Goal: Information Seeking & Learning: Learn about a topic

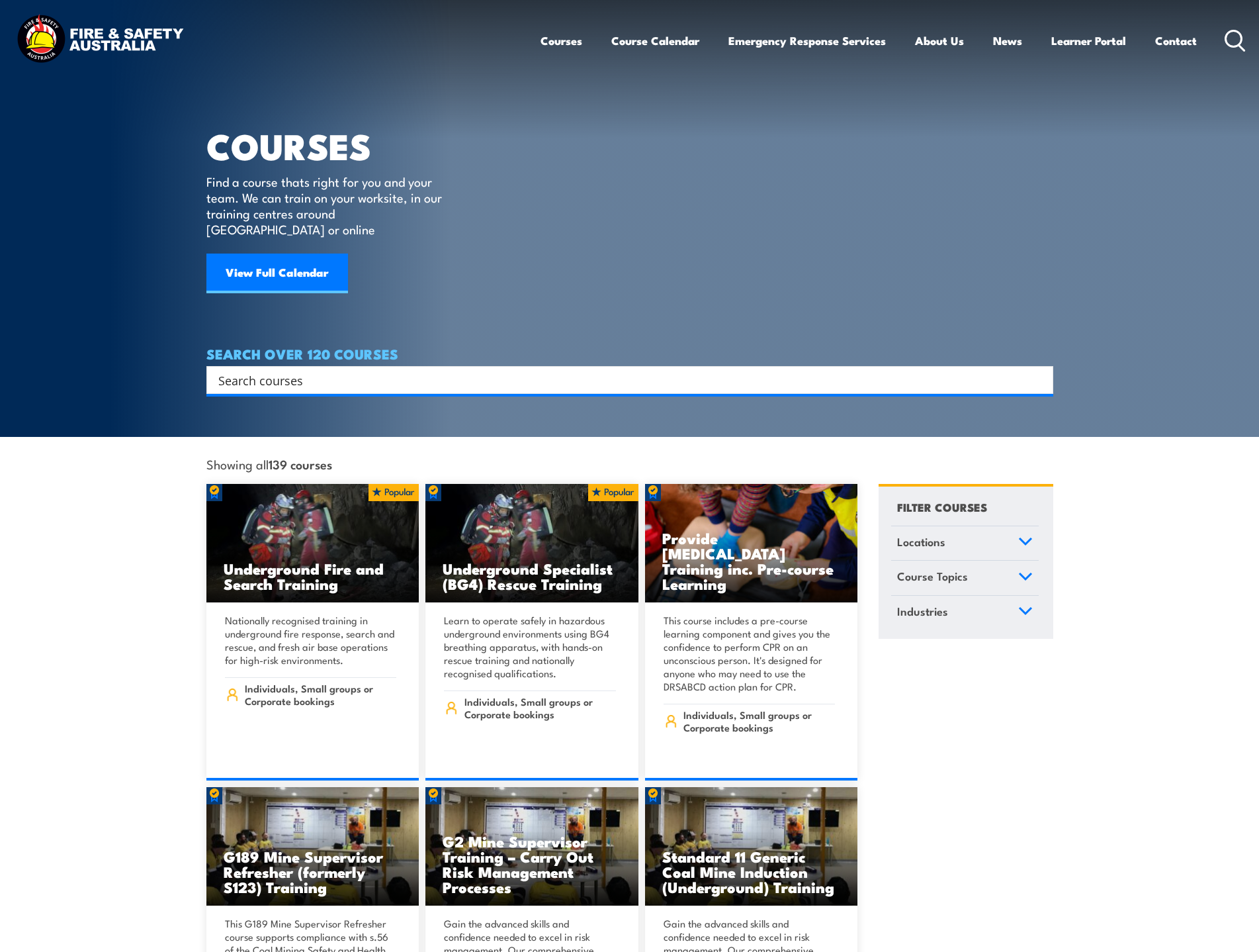
click at [251, 370] on input "Search input" at bounding box center [620, 380] width 806 height 20
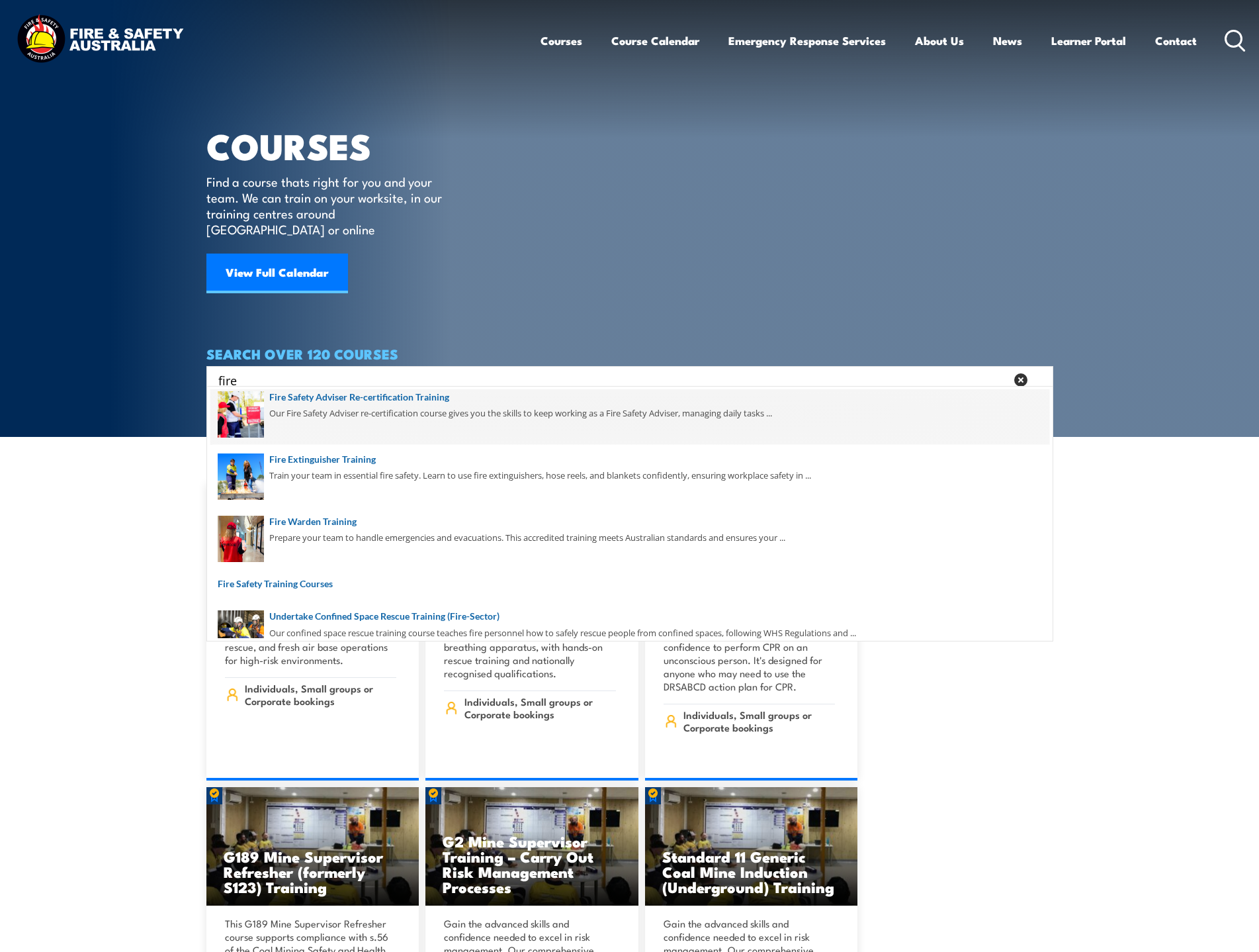
scroll to position [264, 0]
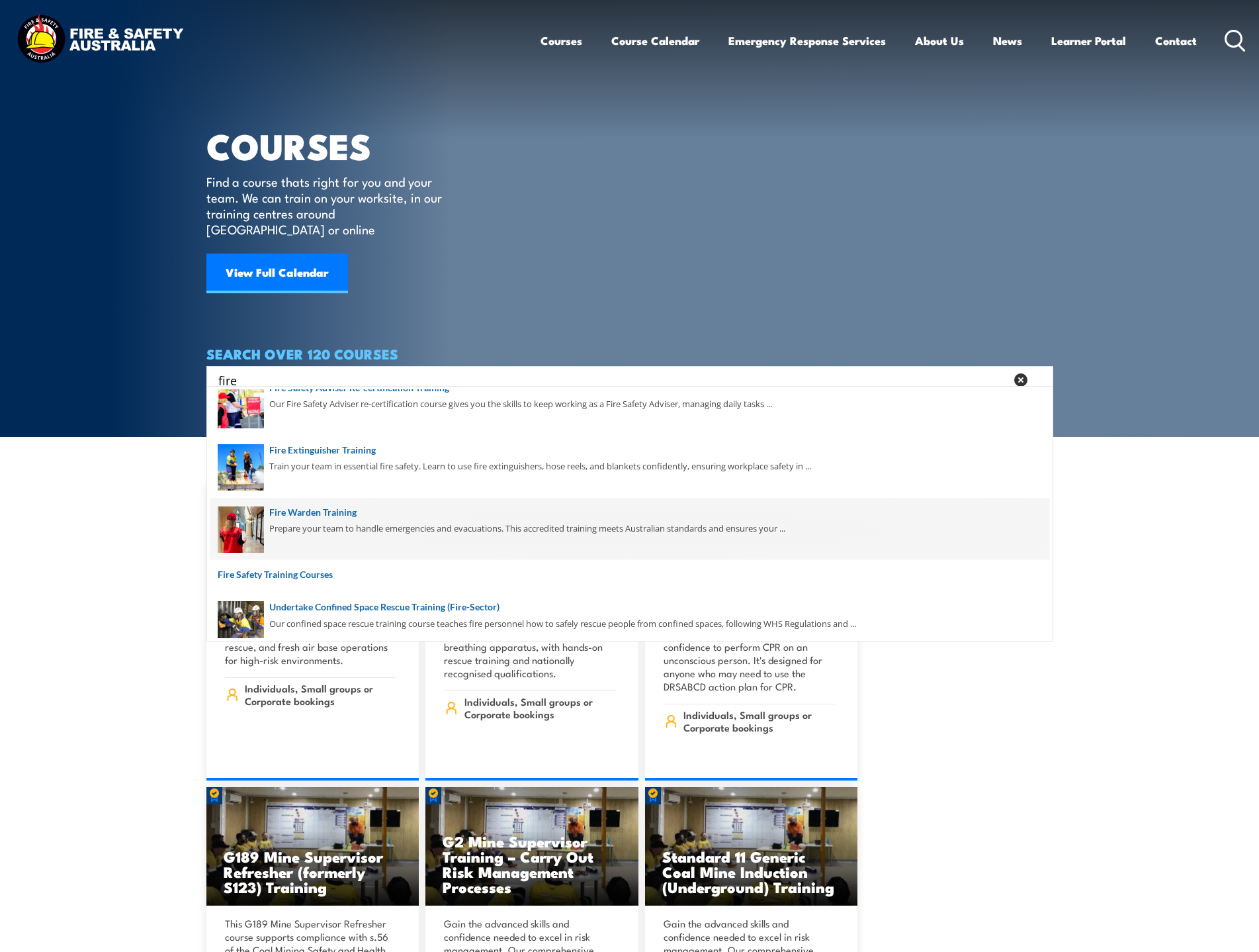
type input "fire"
click at [318, 516] on span at bounding box center [630, 529] width 839 height 62
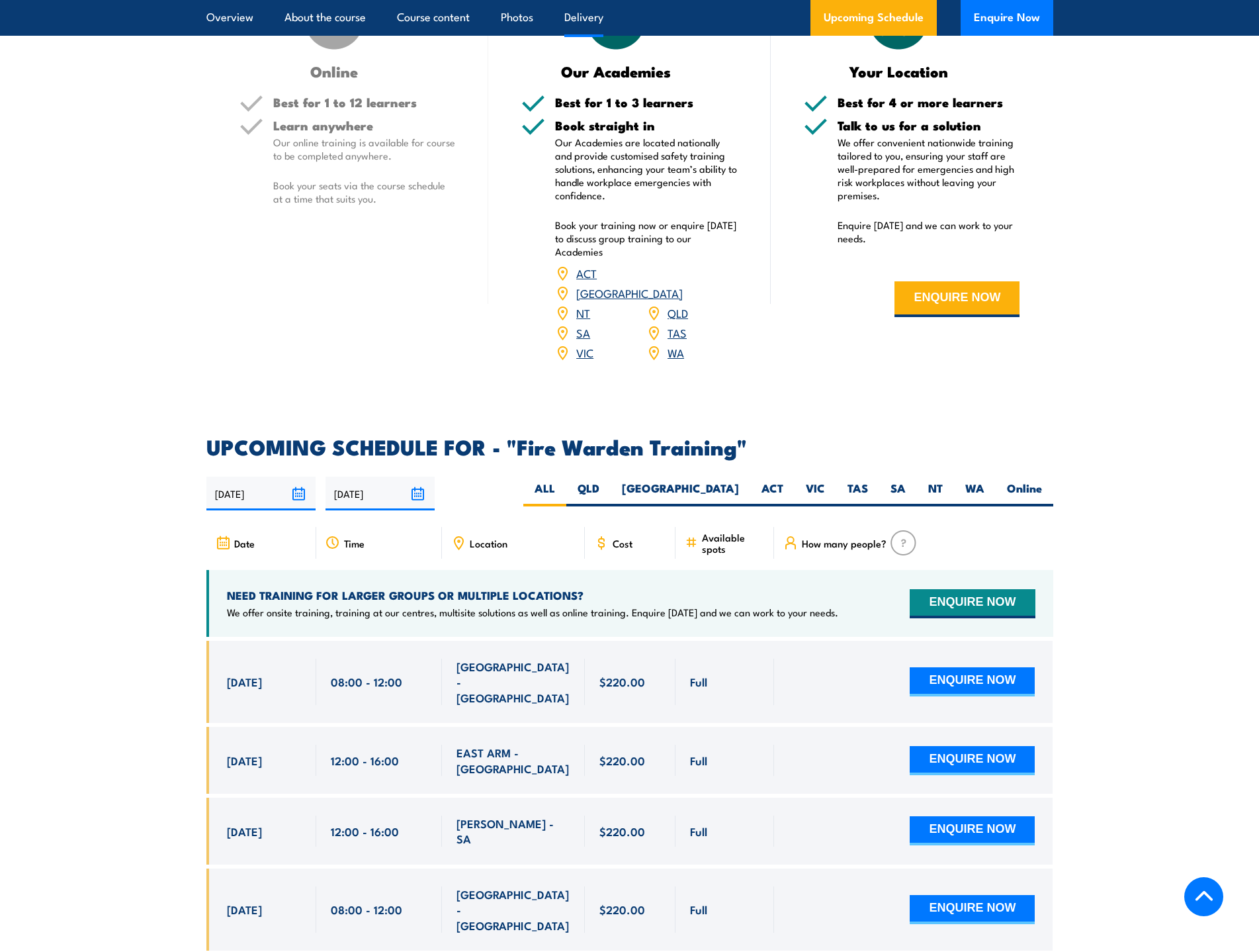
scroll to position [2184, 0]
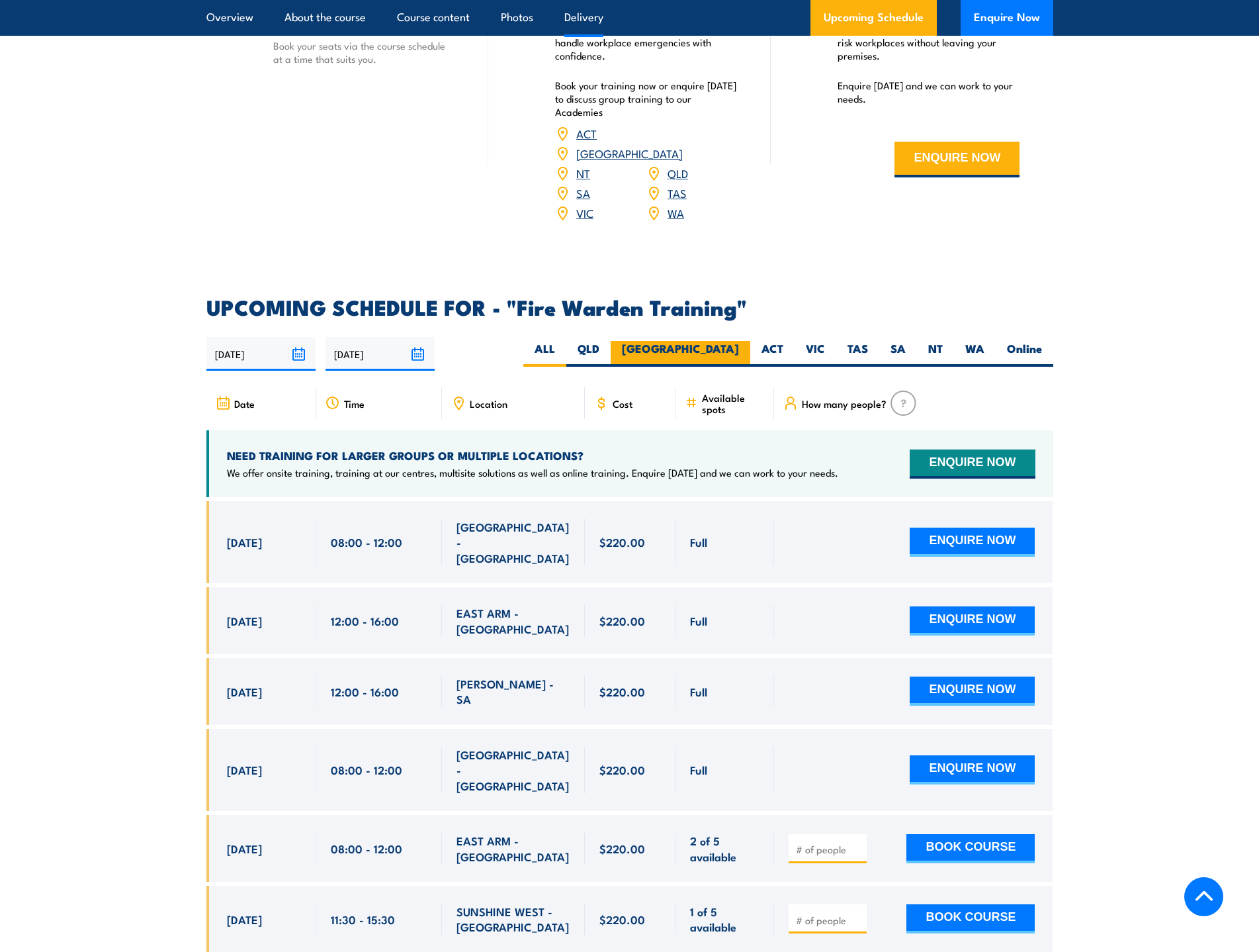
click at [738, 341] on label "[GEOGRAPHIC_DATA]" at bounding box center [680, 353] width 140 height 25
click at [739, 341] on input "[GEOGRAPHIC_DATA]" at bounding box center [743, 344] width 8 height 8
radio input "true"
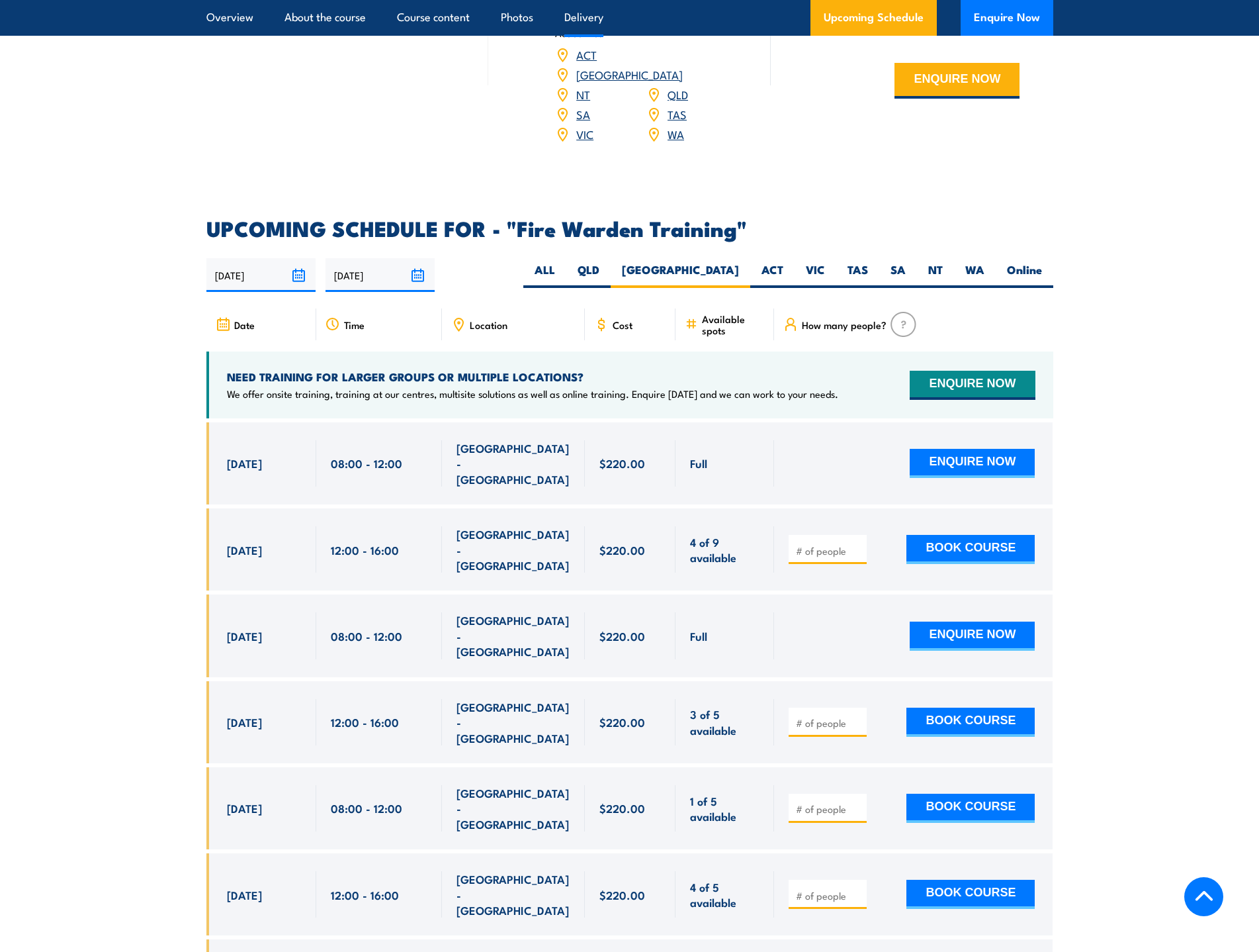
scroll to position [1931, 0]
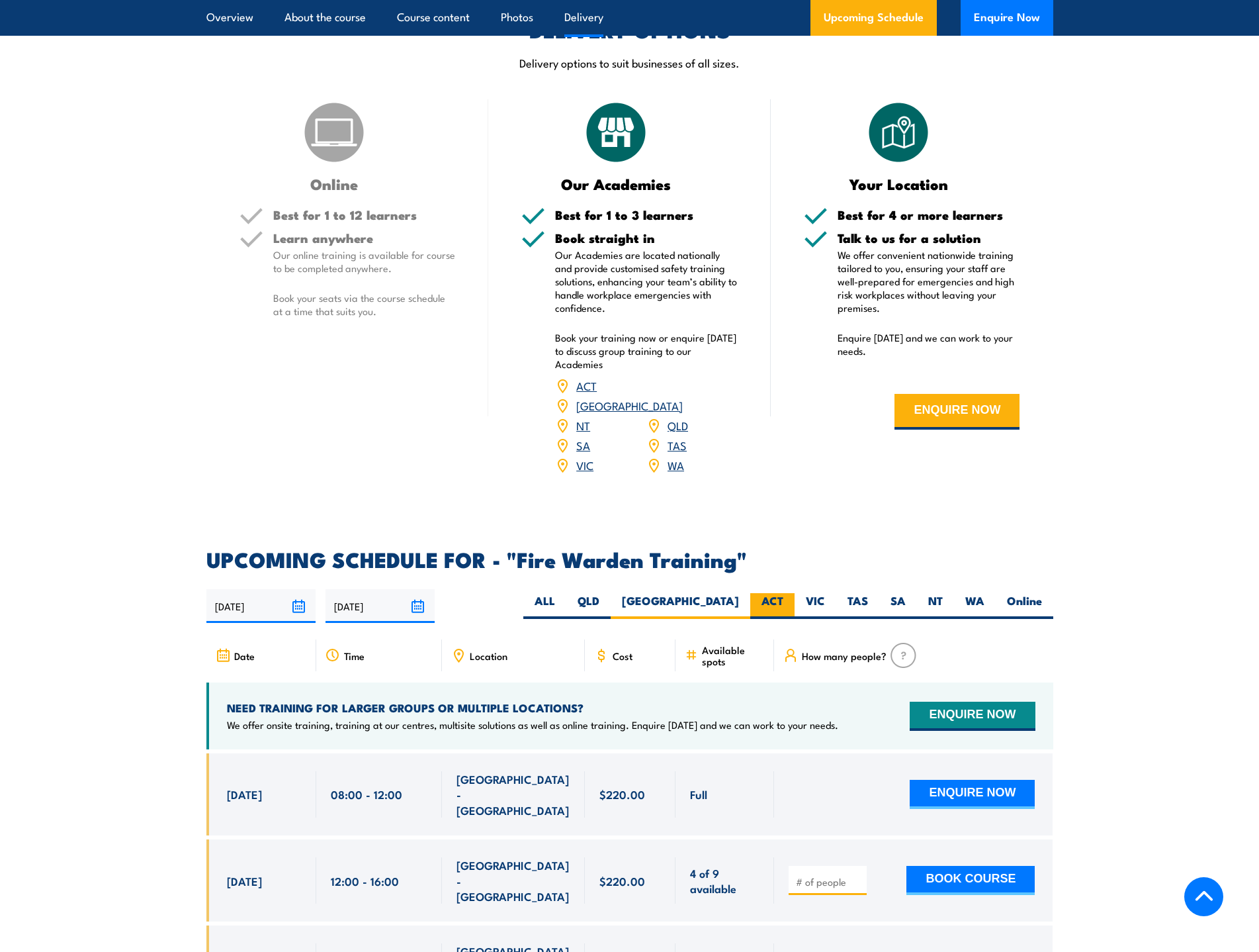
click at [767, 593] on label "ACT" at bounding box center [772, 606] width 45 height 25
click at [784, 593] on input "ACT" at bounding box center [788, 597] width 8 height 8
radio input "true"
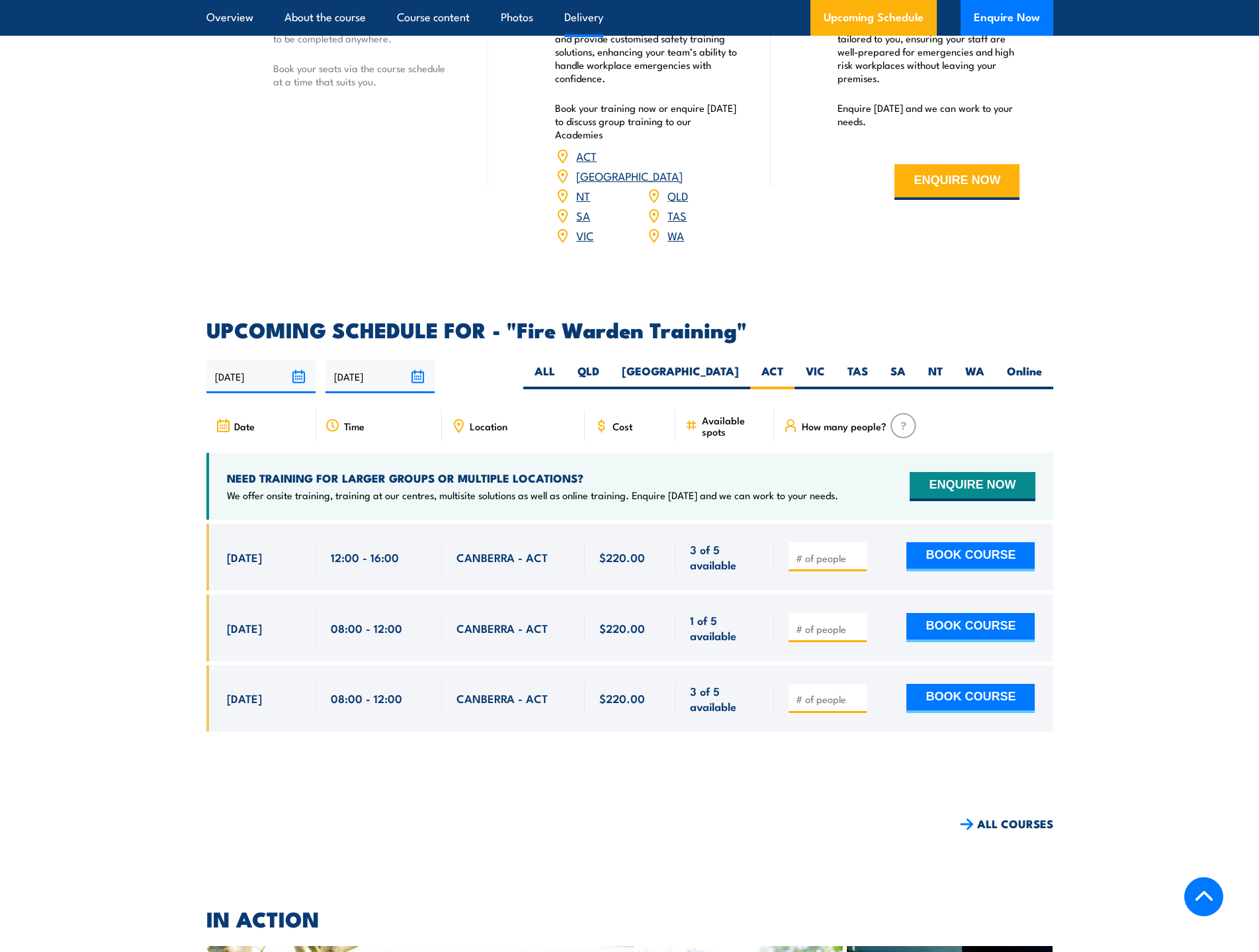
scroll to position [2130, 0]
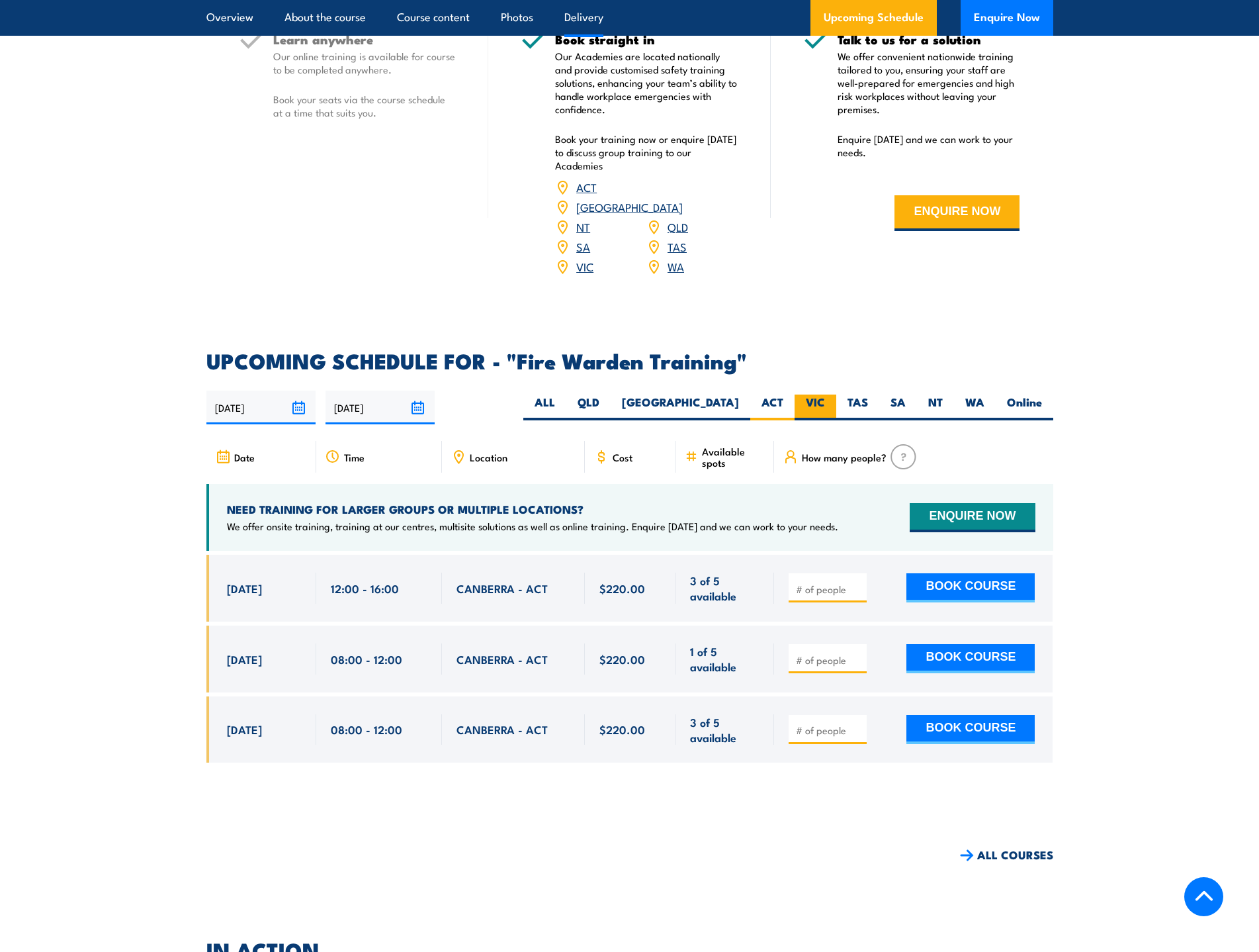
click at [813, 394] on label "VIC" at bounding box center [816, 407] width 42 height 25
click at [825, 394] on input "VIC" at bounding box center [828, 398] width 8 height 8
radio input "true"
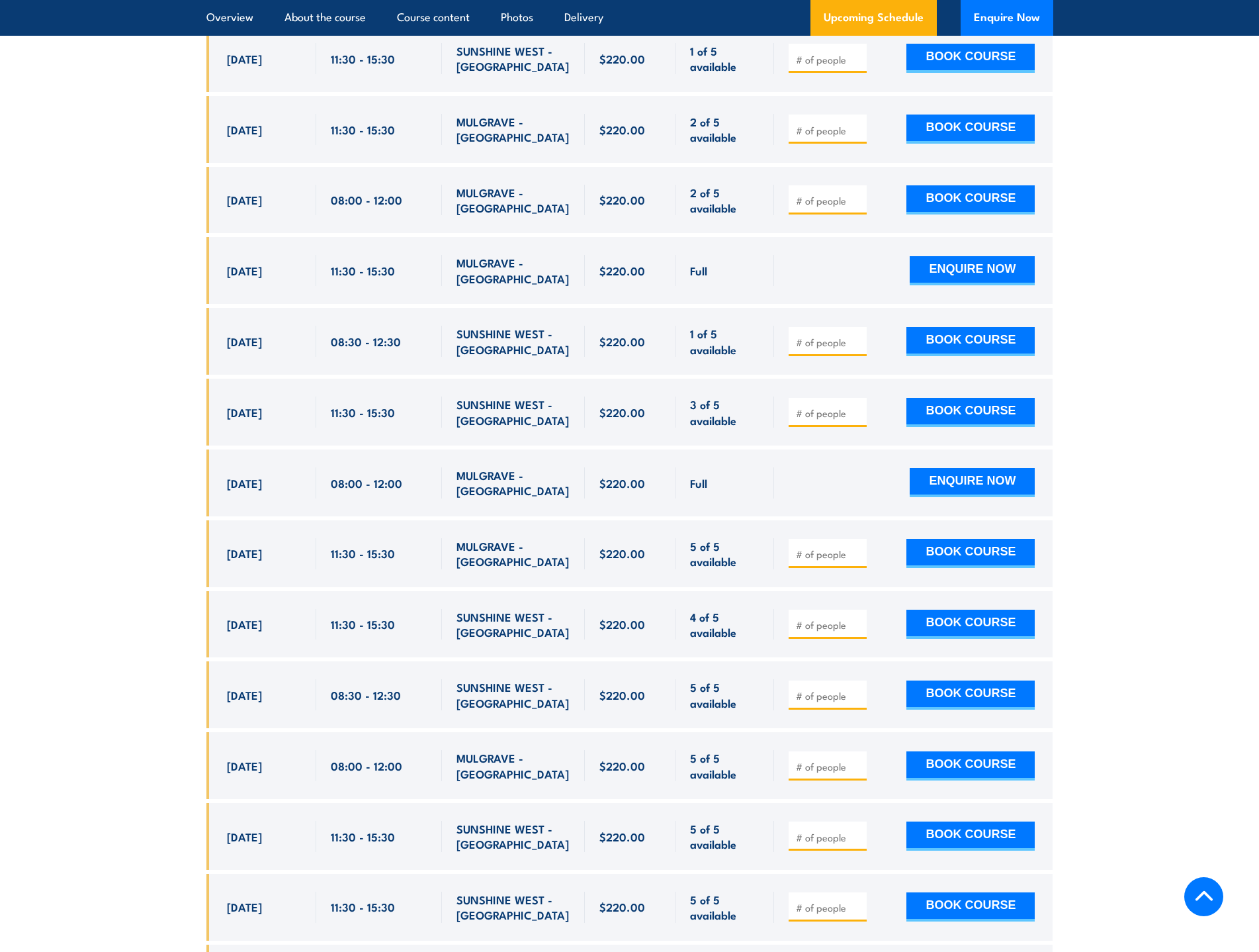
scroll to position [2263, 0]
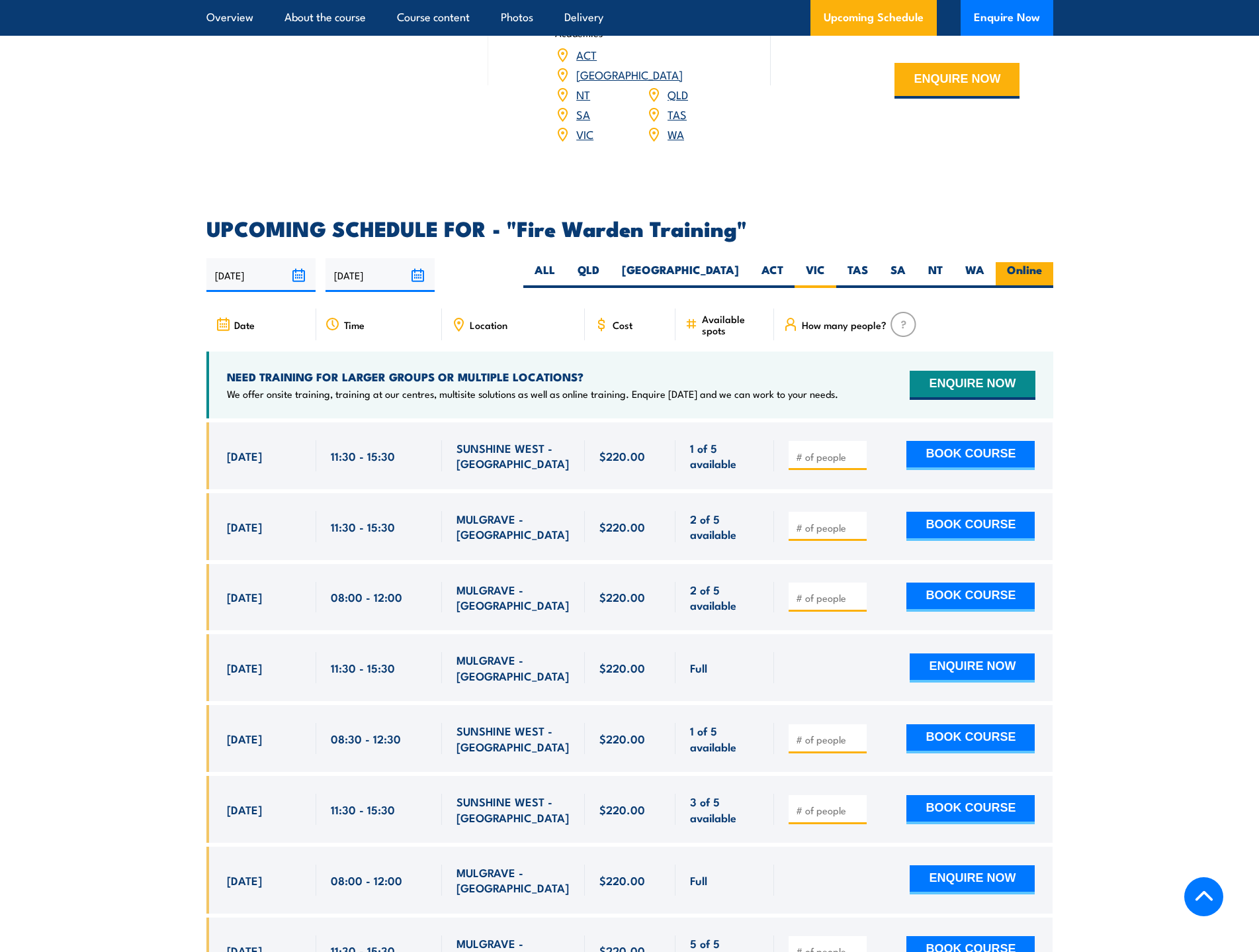
click at [1023, 262] on label "Online" at bounding box center [1024, 274] width 57 height 25
click at [1042, 262] on input "Online" at bounding box center [1046, 265] width 8 height 8
radio input "true"
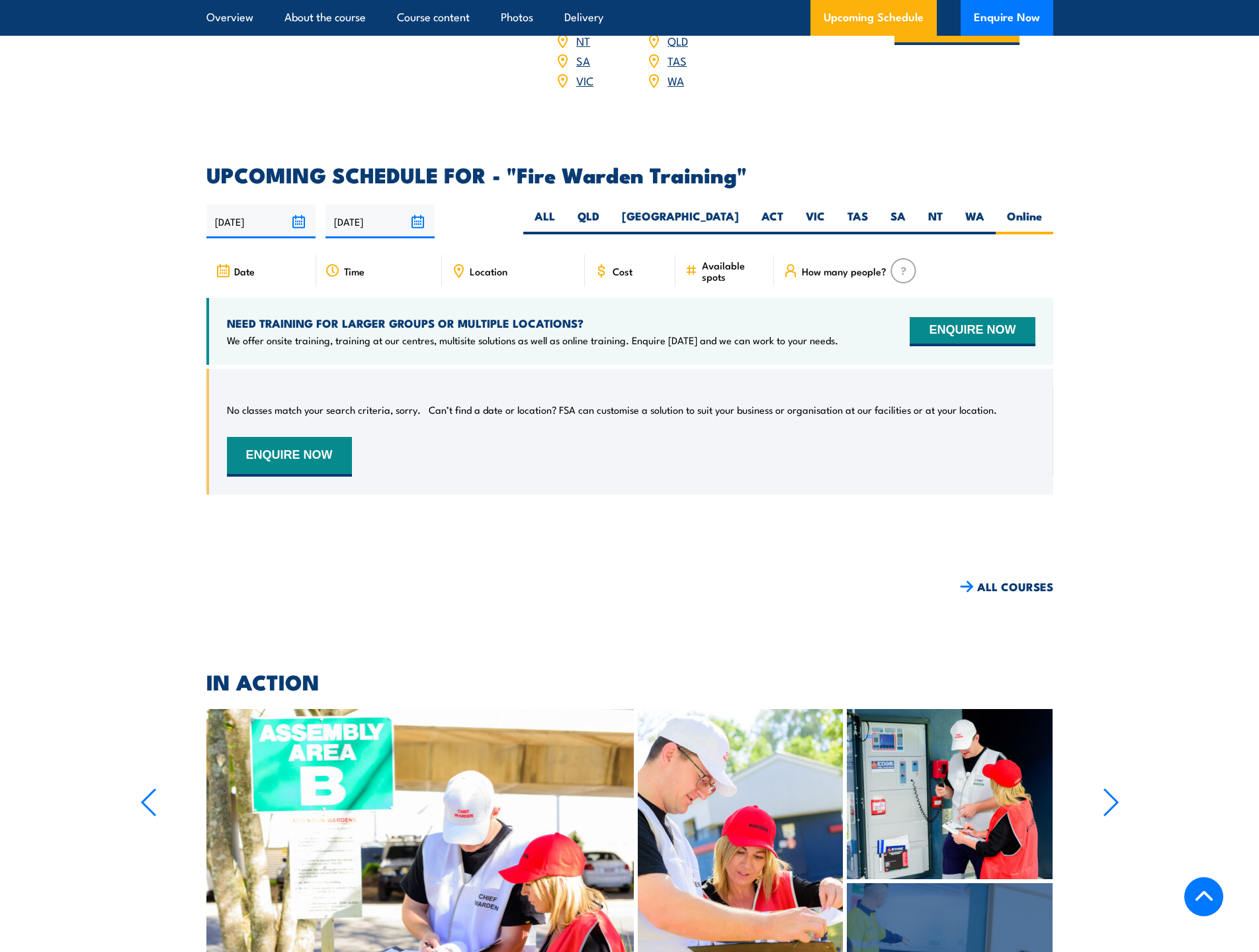
scroll to position [2197, 0]
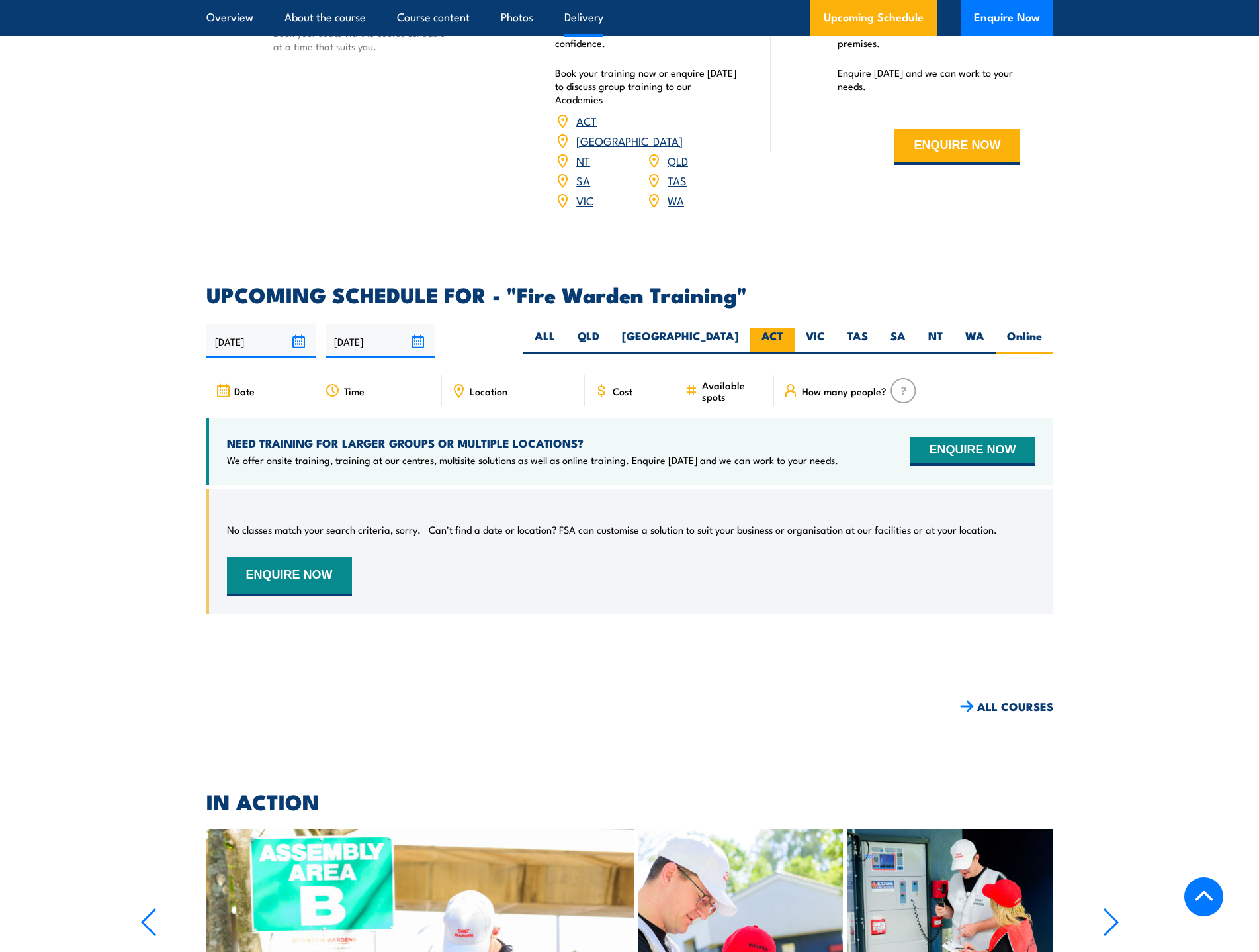
click at [766, 328] on label "ACT" at bounding box center [772, 341] width 45 height 25
click at [784, 328] on input "ACT" at bounding box center [788, 332] width 8 height 8
radio input "true"
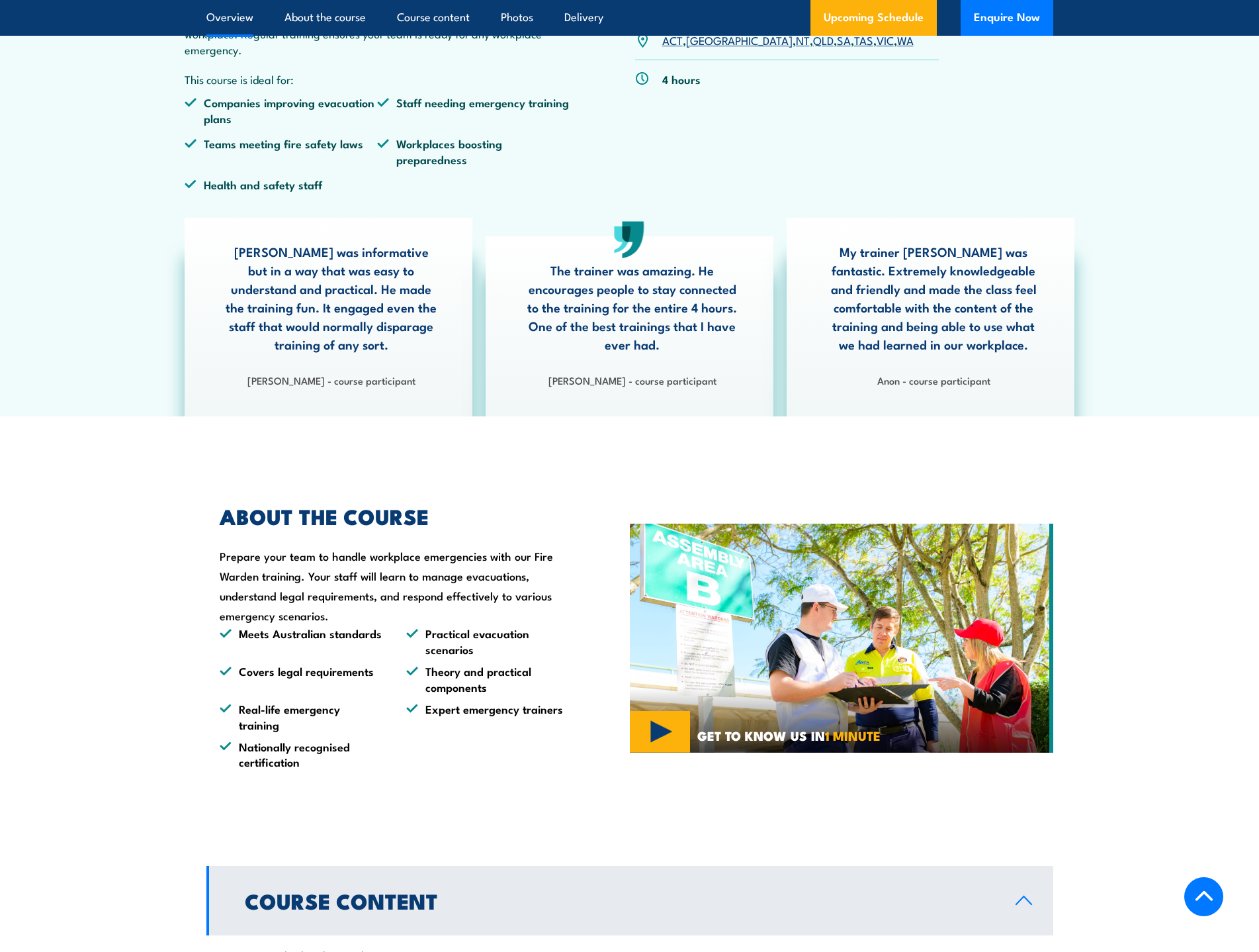
scroll to position [343, 0]
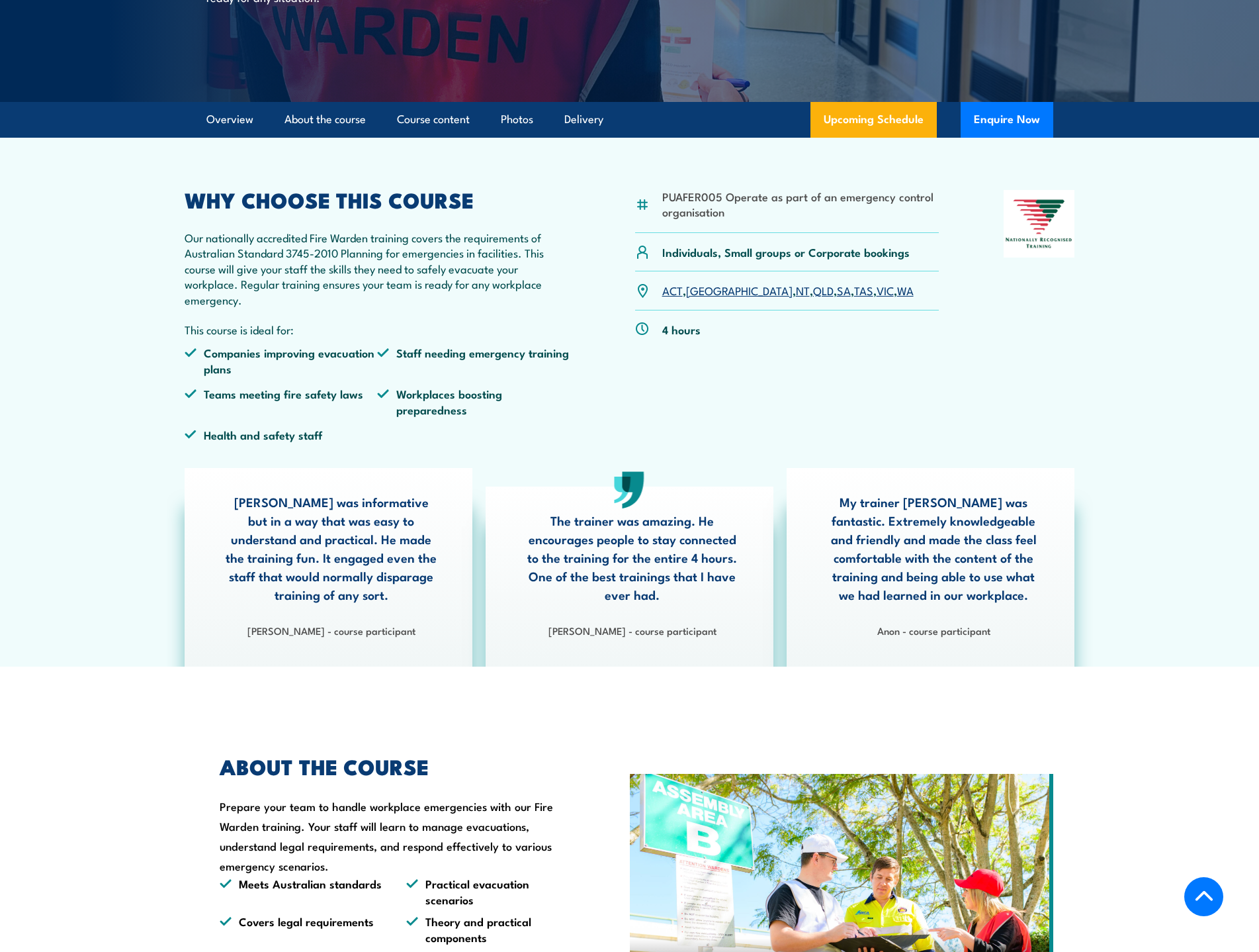
scroll to position [79, 0]
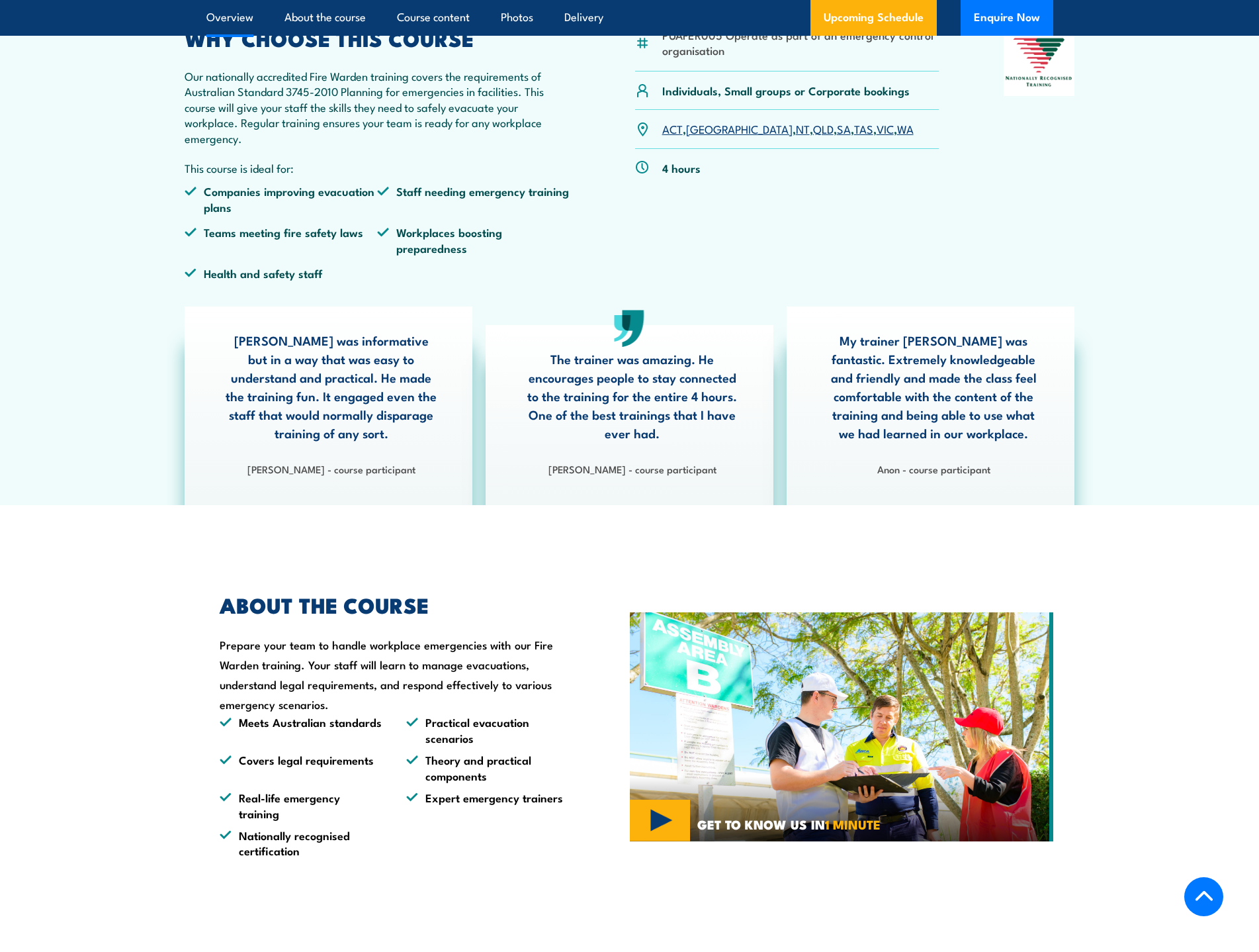
scroll to position [277, 0]
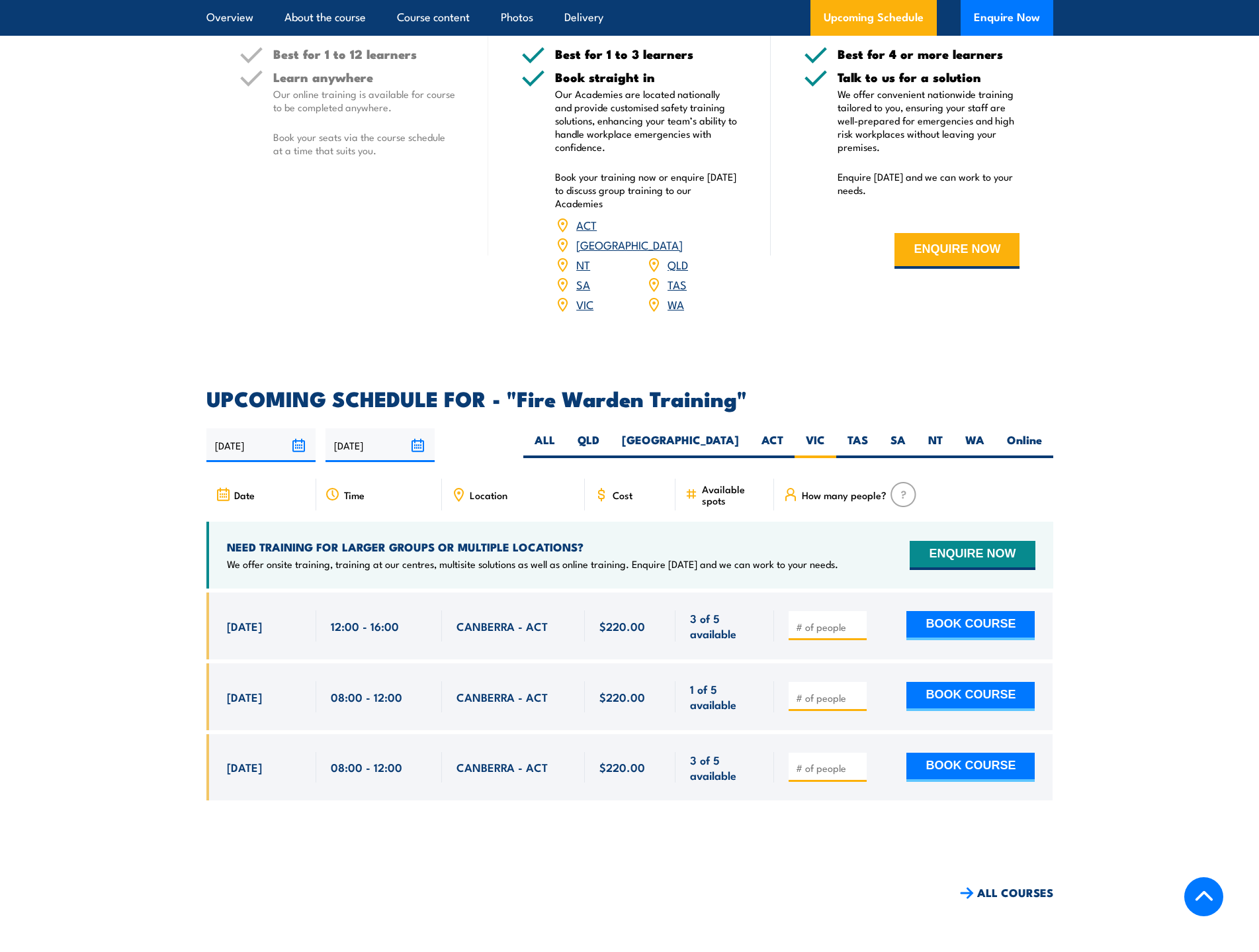
scroll to position [2130, 0]
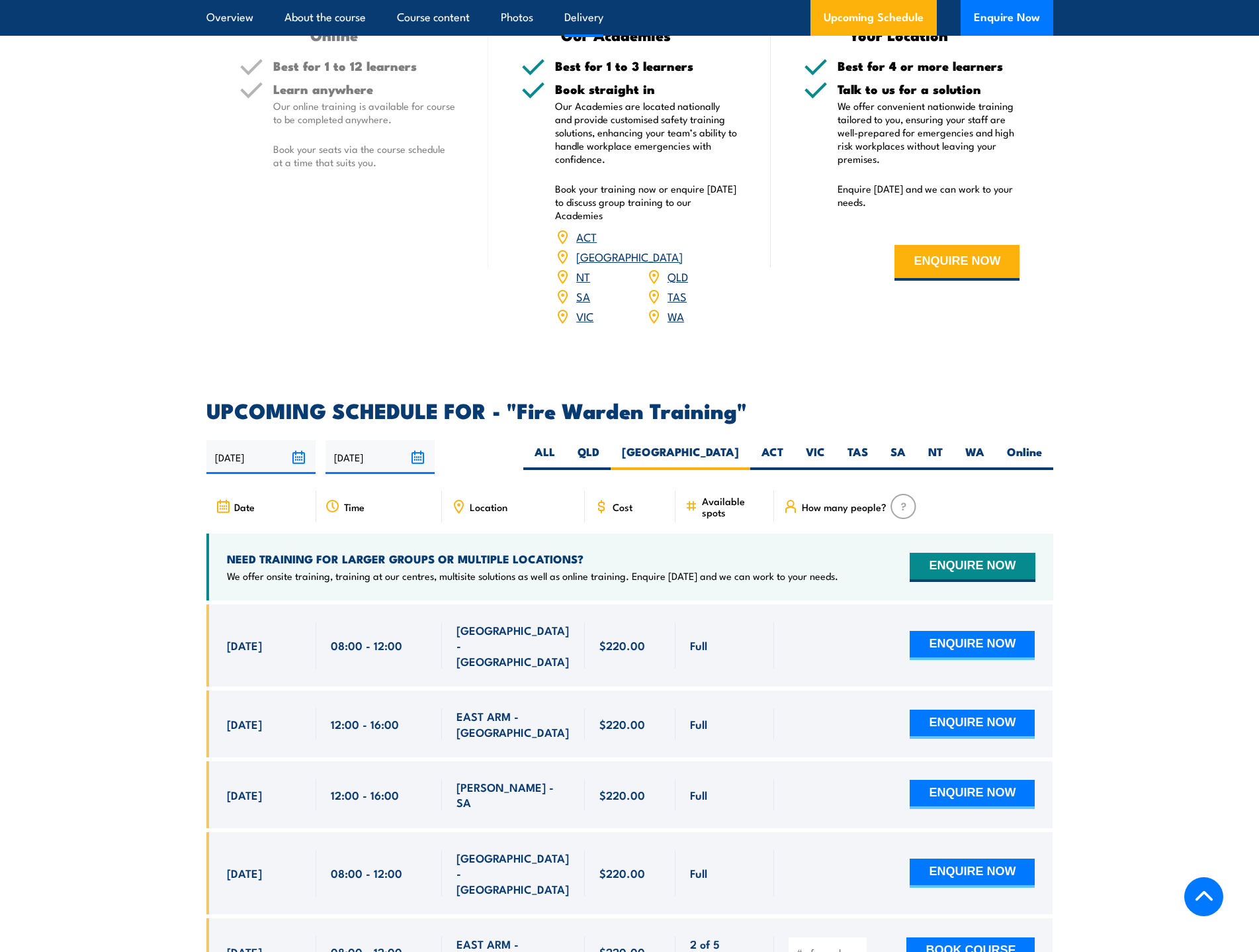
scroll to position [1787, 0]
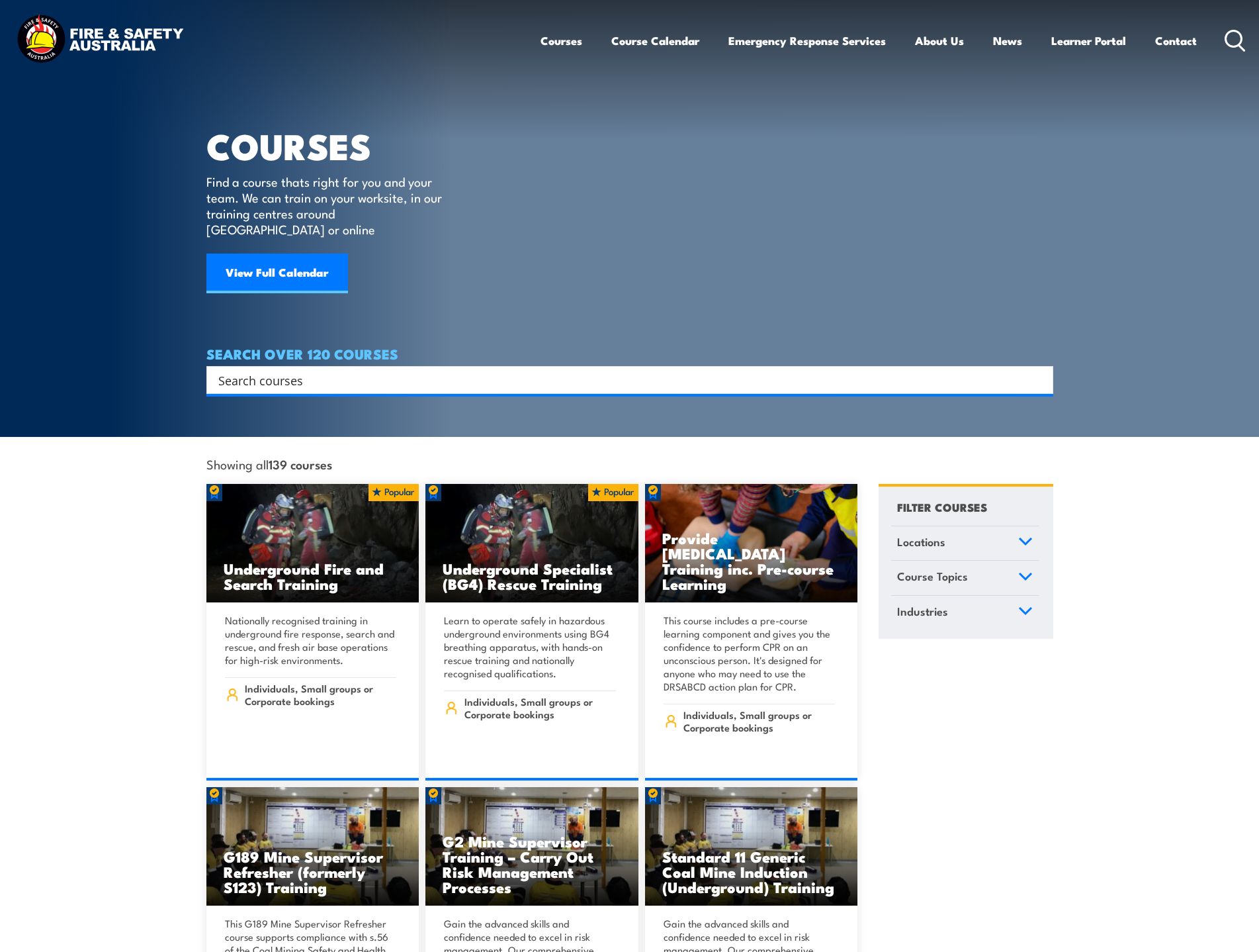
click at [326, 370] on input "Search input" at bounding box center [620, 380] width 806 height 20
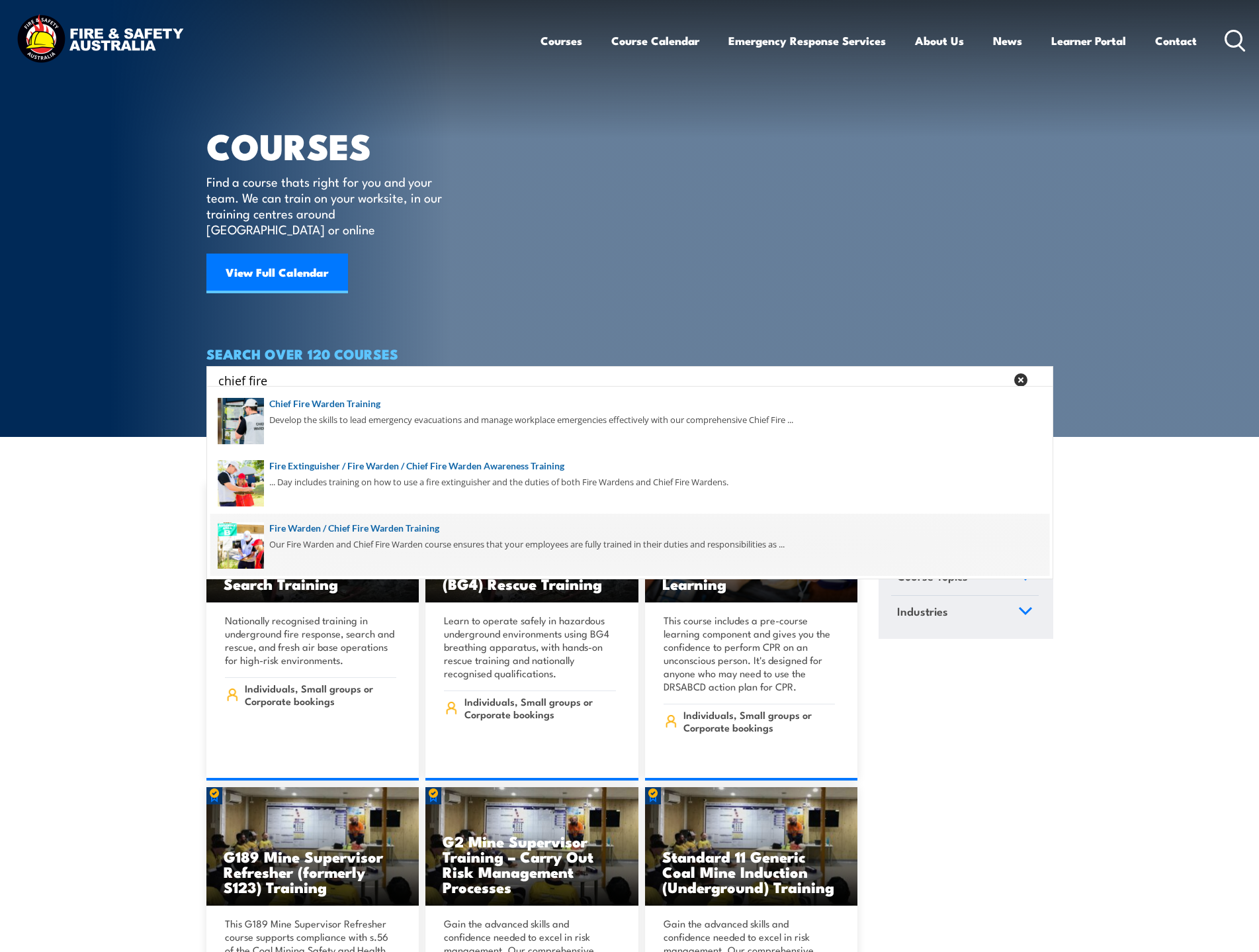
type input "chief fire"
click at [350, 538] on span at bounding box center [630, 544] width 839 height 62
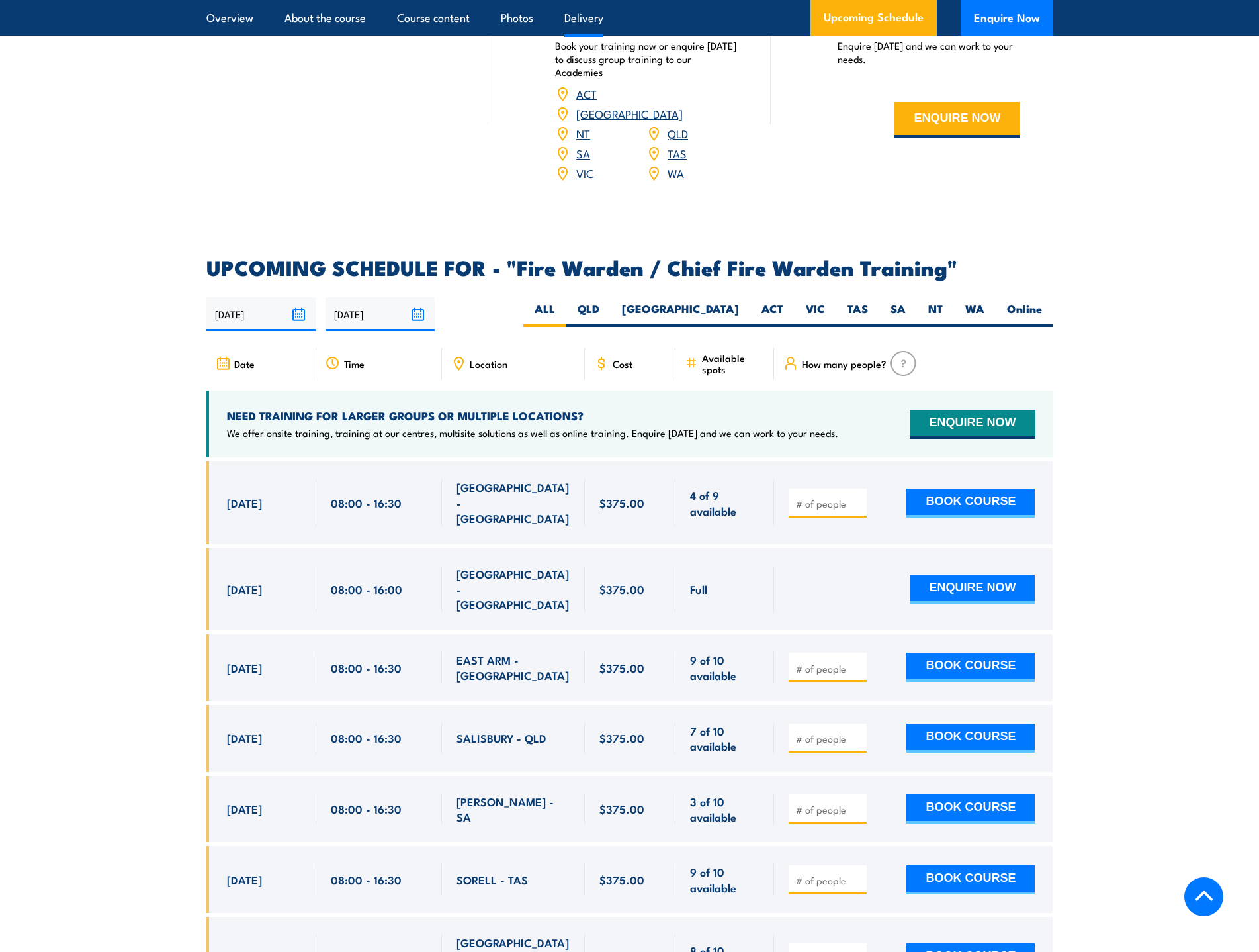
scroll to position [2117, 0]
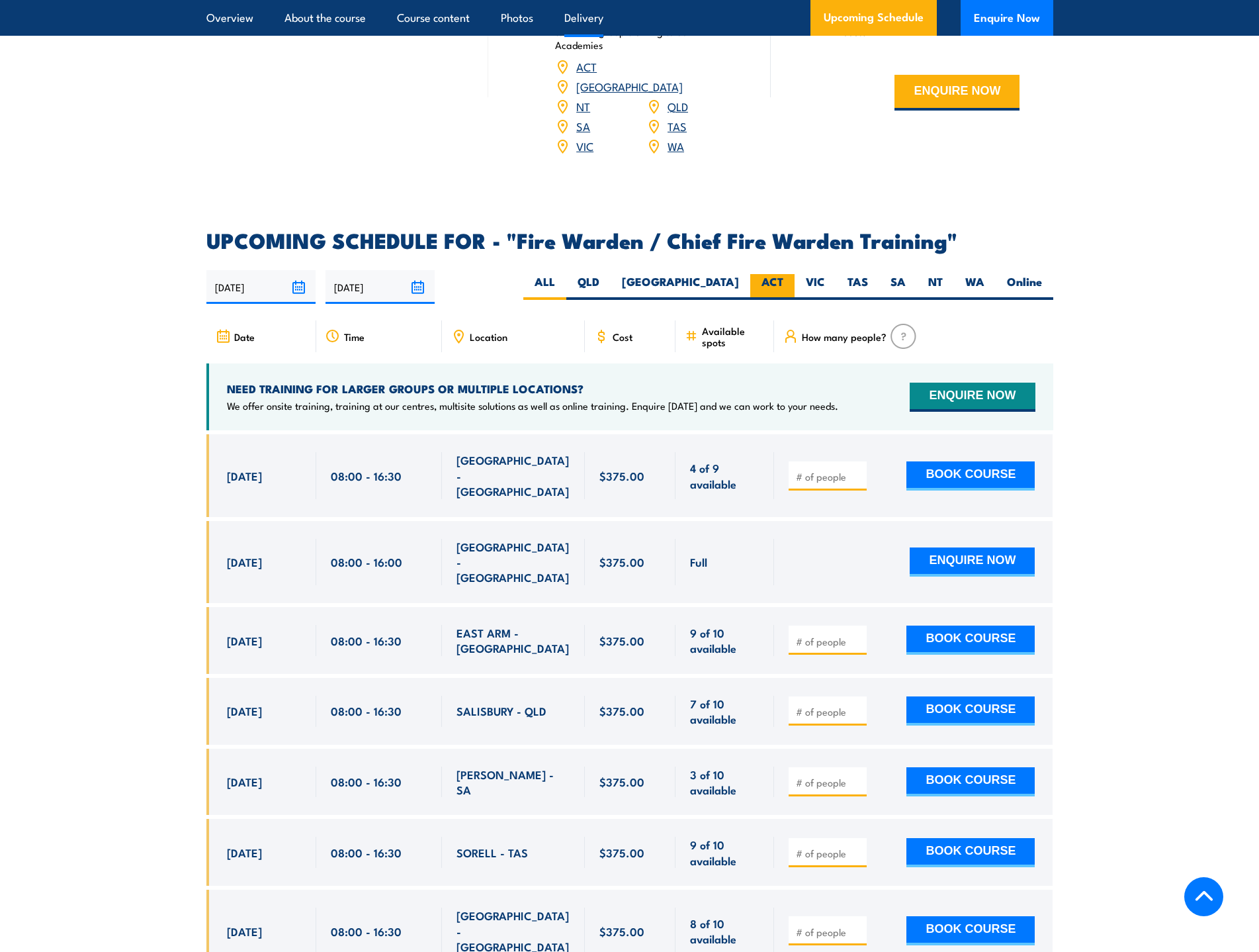
click at [767, 277] on label "ACT" at bounding box center [772, 287] width 45 height 25
click at [784, 277] on input "ACT" at bounding box center [788, 278] width 8 height 8
radio input "true"
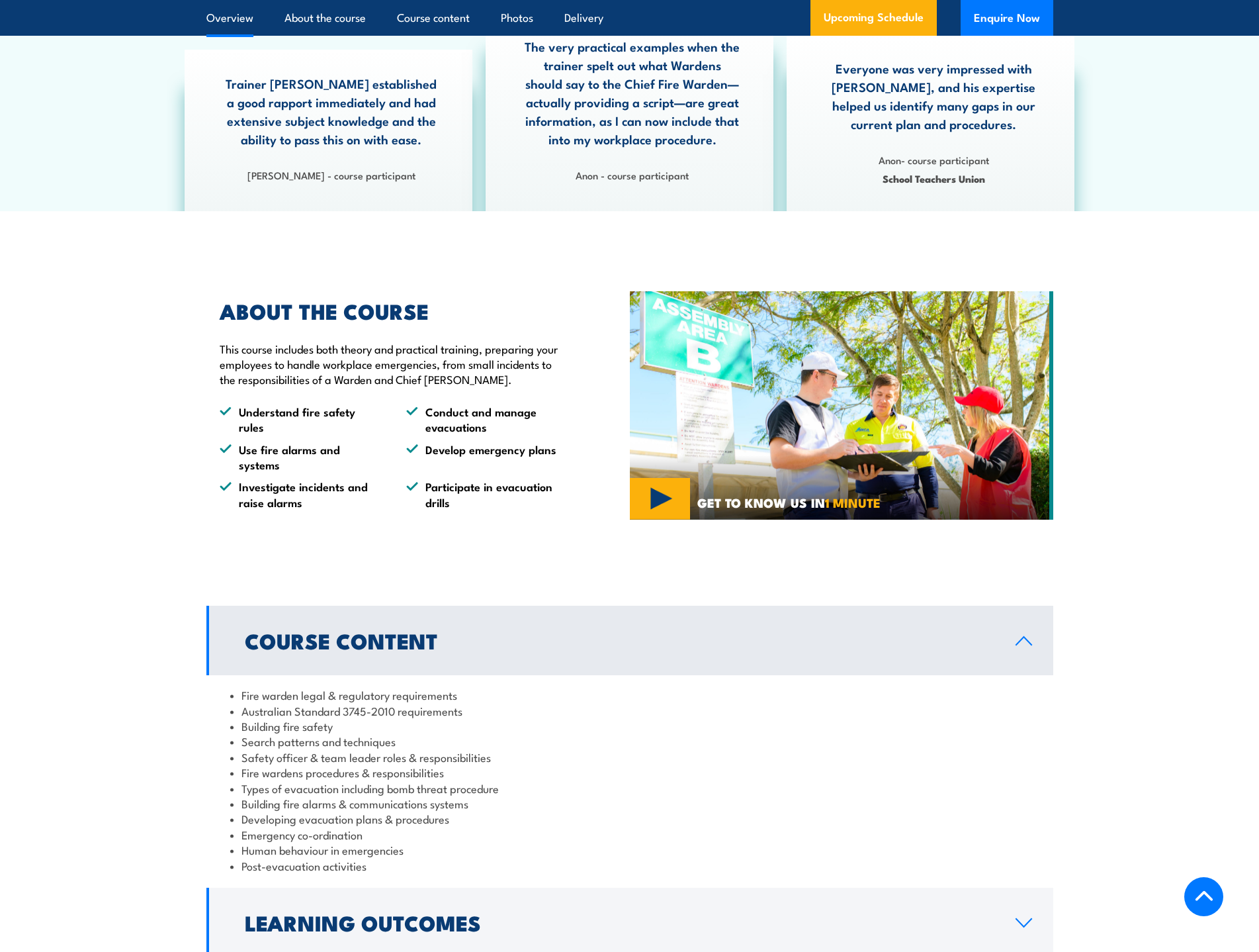
scroll to position [359, 0]
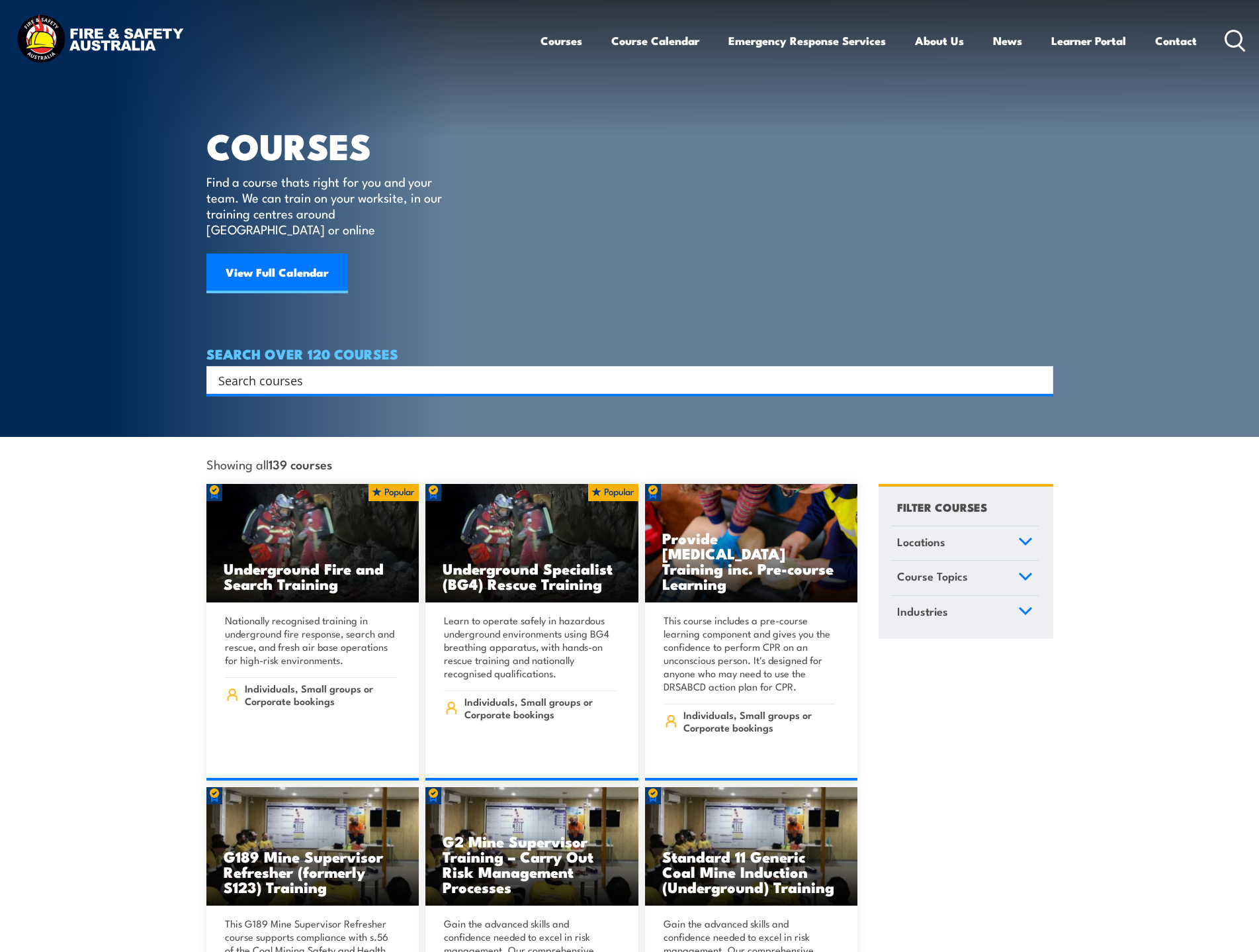
click at [291, 370] on input "Search input" at bounding box center [620, 380] width 806 height 20
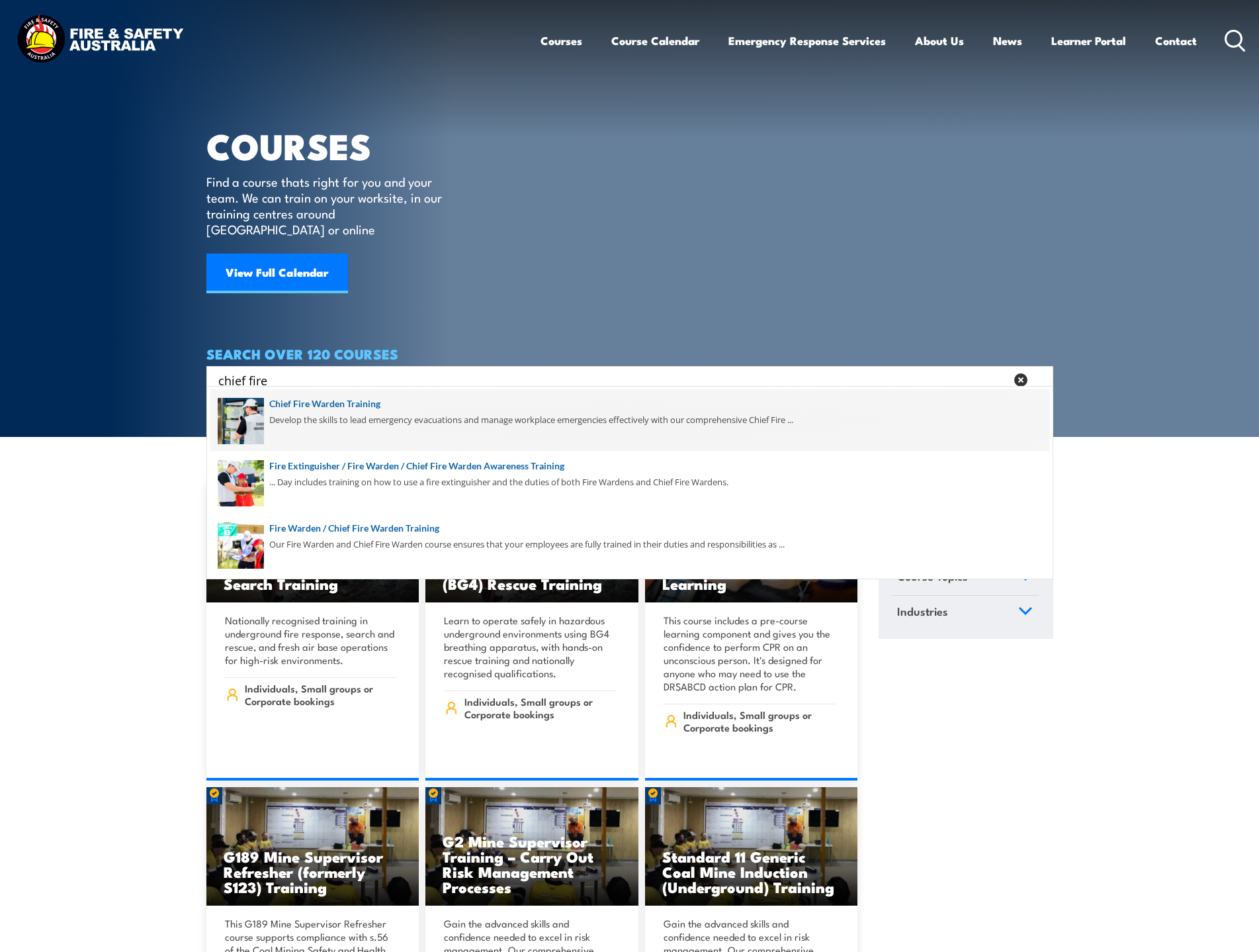
type input "chief fire"
click at [313, 414] on span at bounding box center [630, 420] width 839 height 62
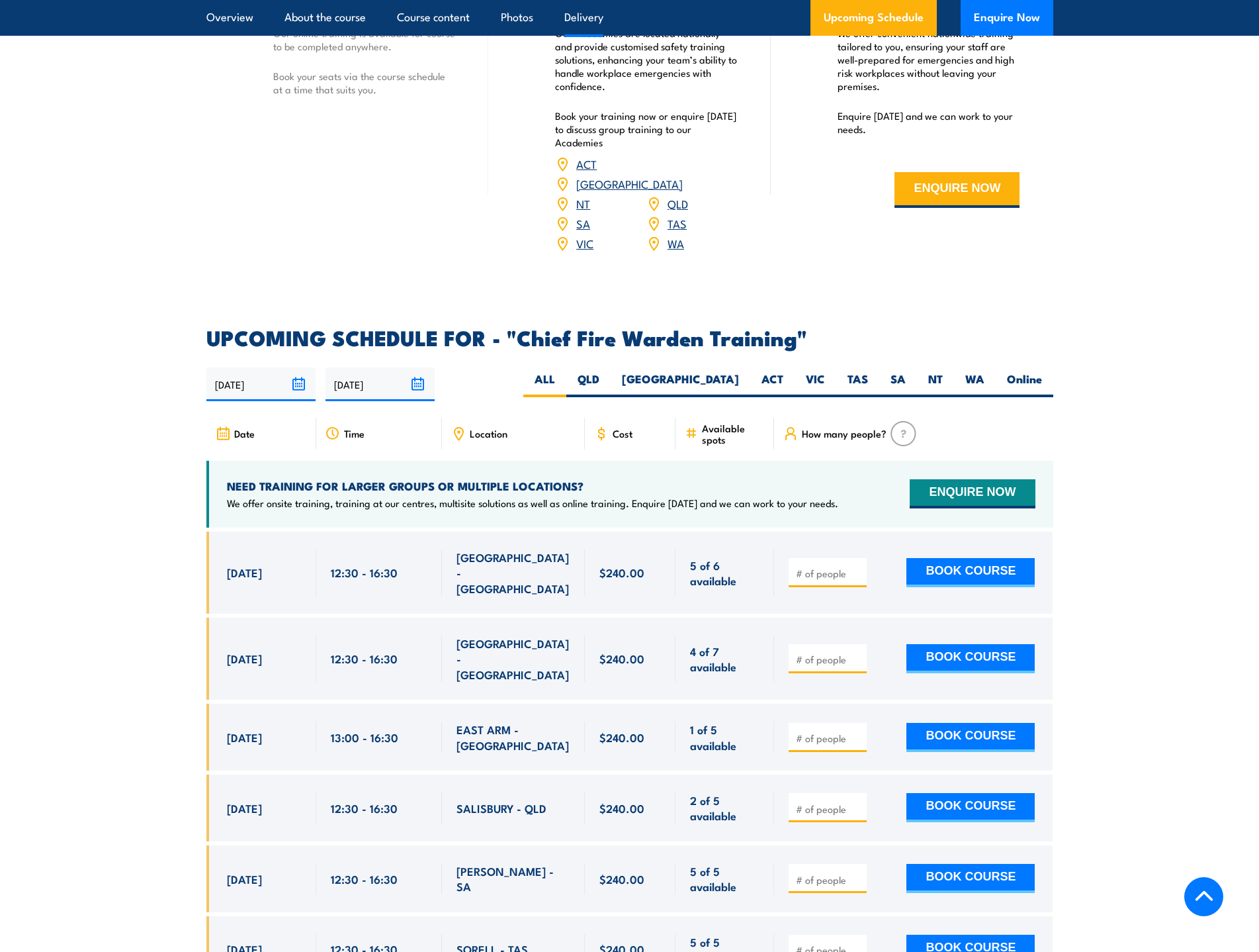
scroll to position [1919, 0]
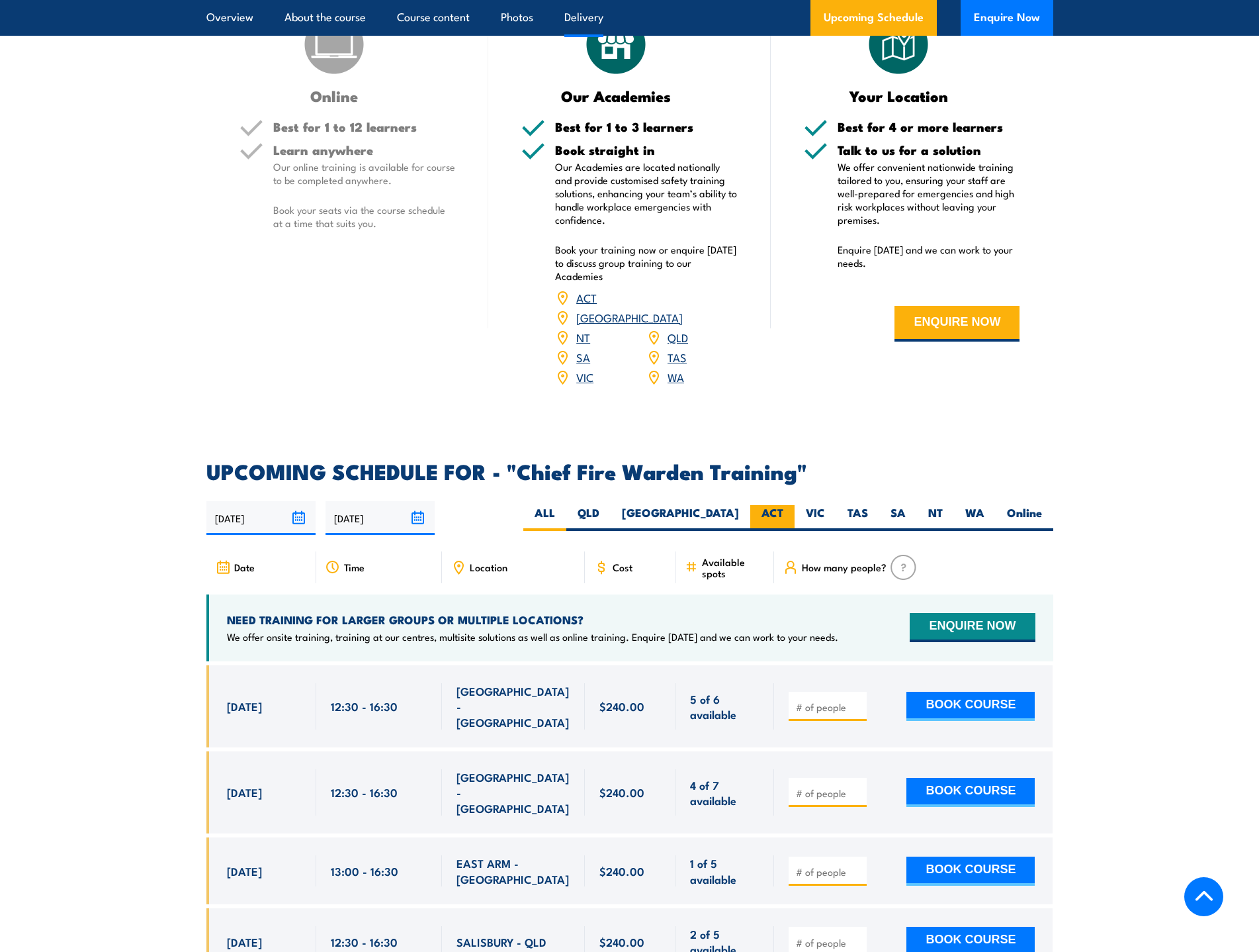
click at [784, 505] on label "ACT" at bounding box center [772, 518] width 45 height 25
click at [784, 505] on input "ACT" at bounding box center [788, 509] width 8 height 8
radio input "true"
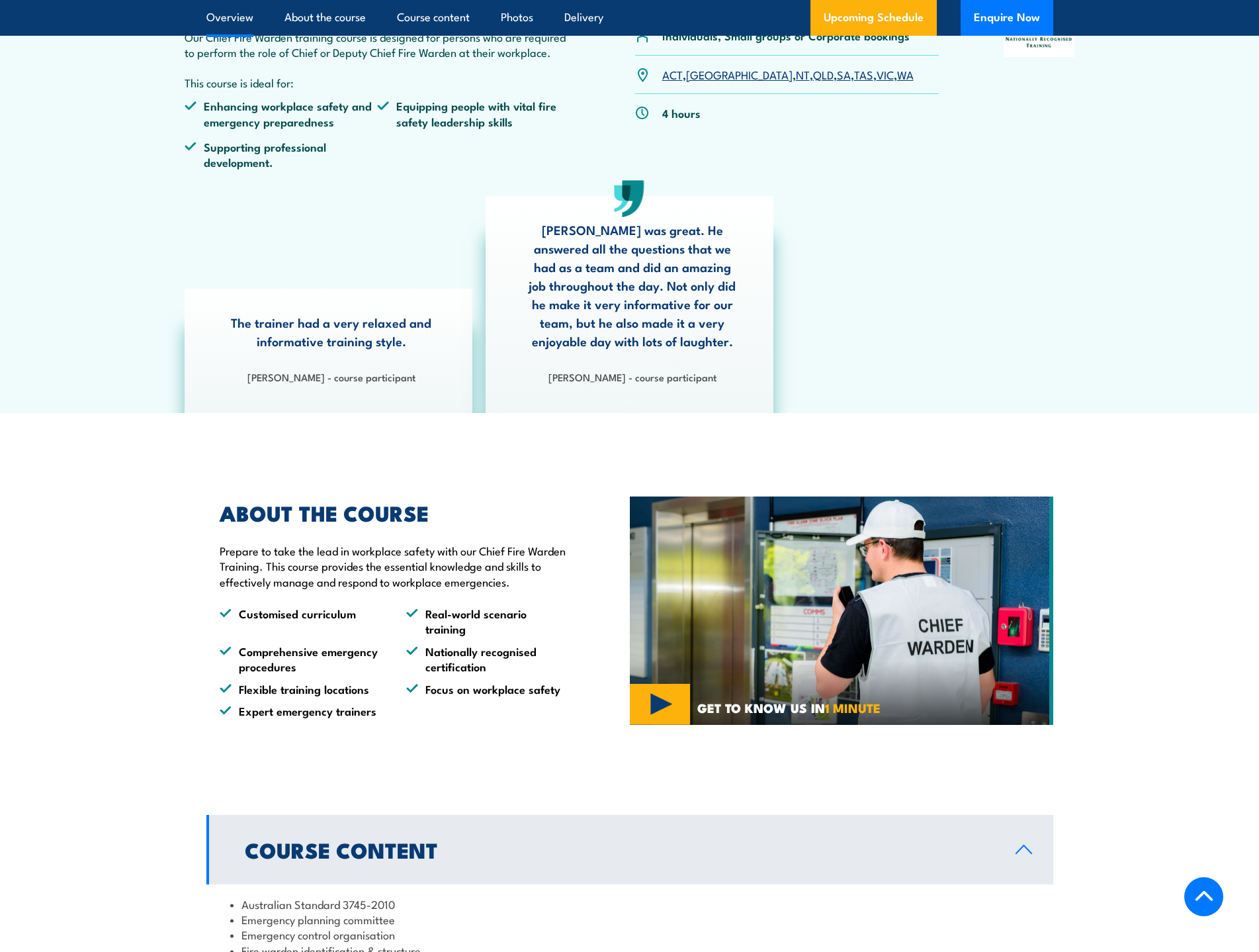
scroll to position [147, 0]
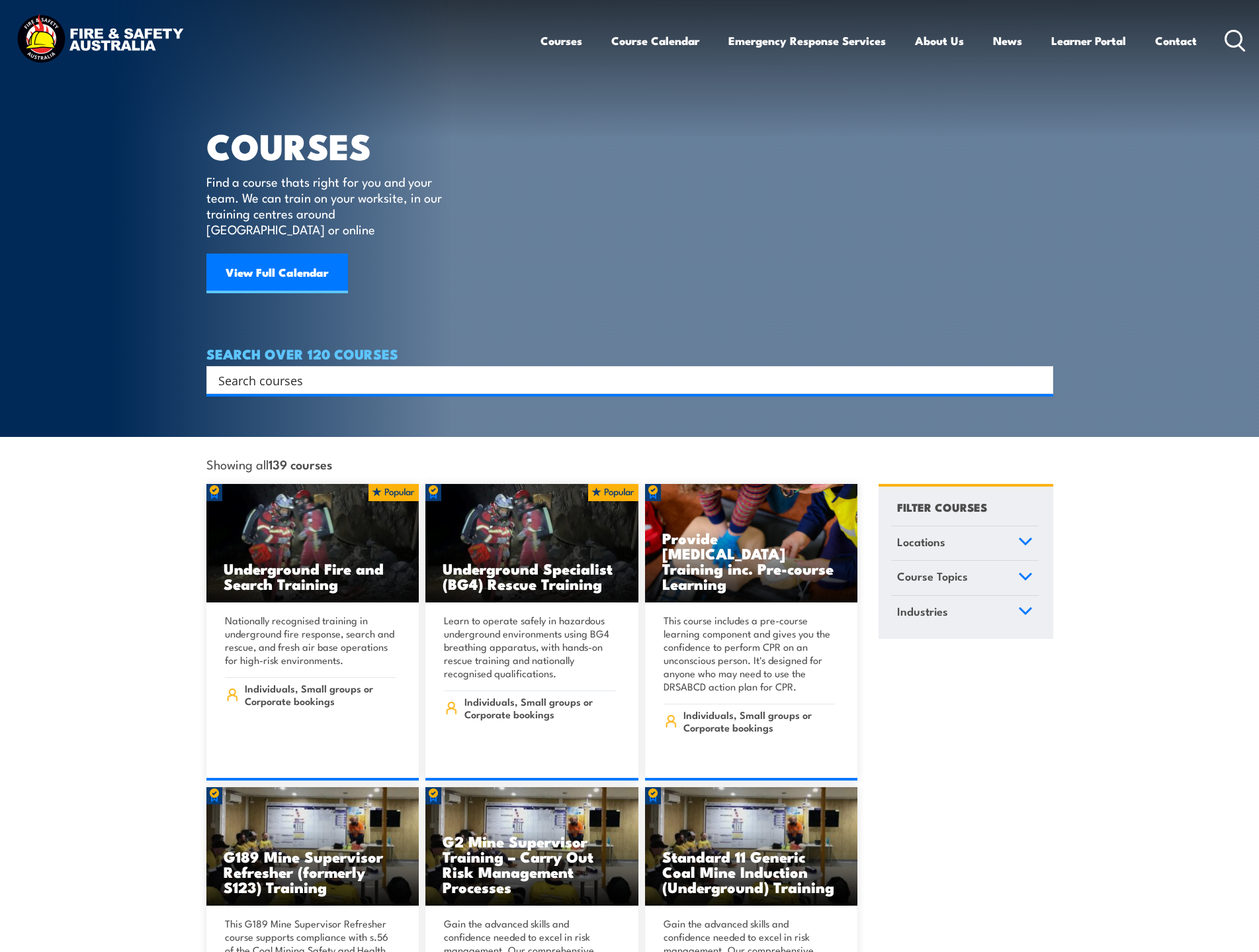
click at [292, 370] on input "Search input" at bounding box center [620, 380] width 806 height 20
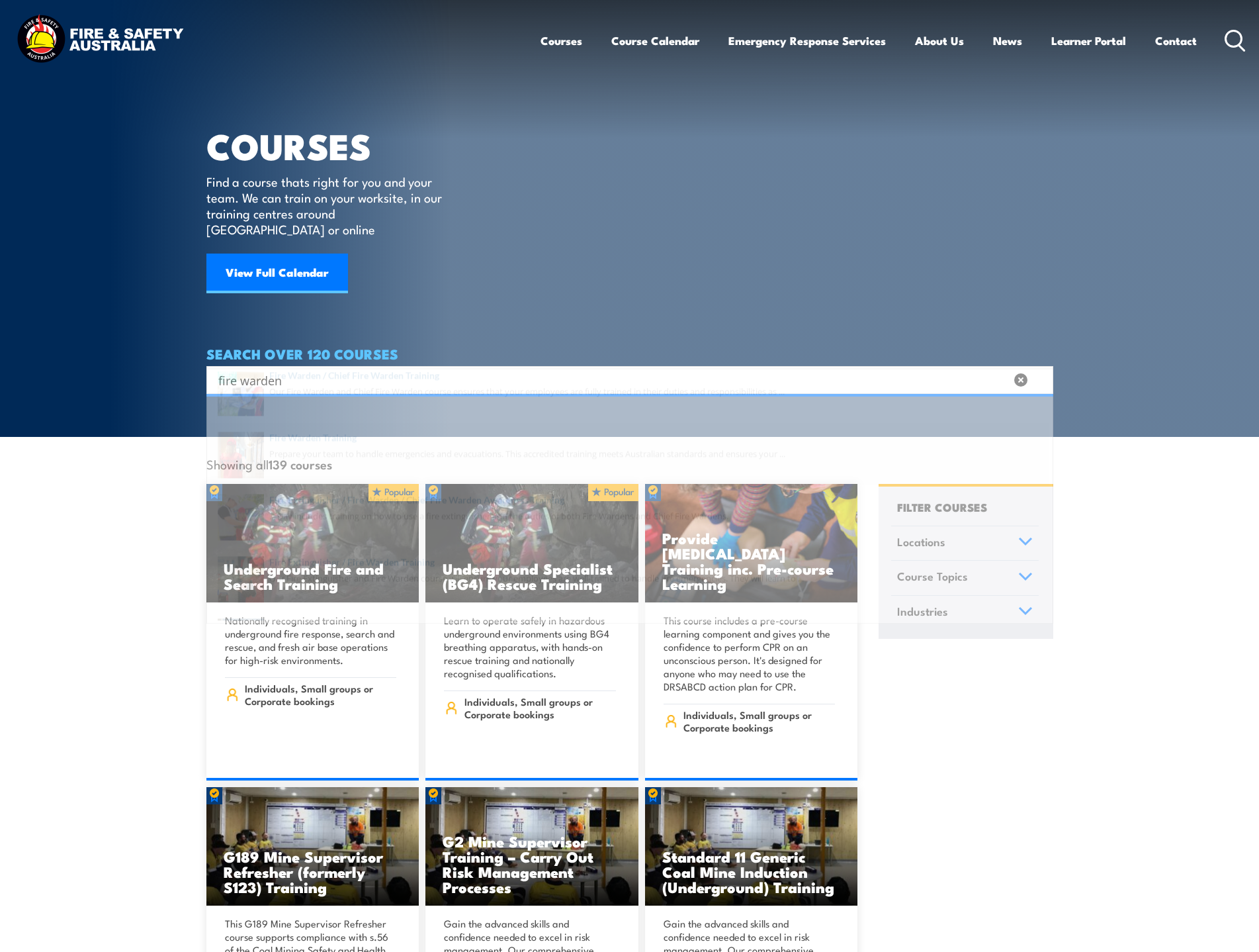
type input "fire warden"
click at [414, 479] on span at bounding box center [630, 482] width 839 height 62
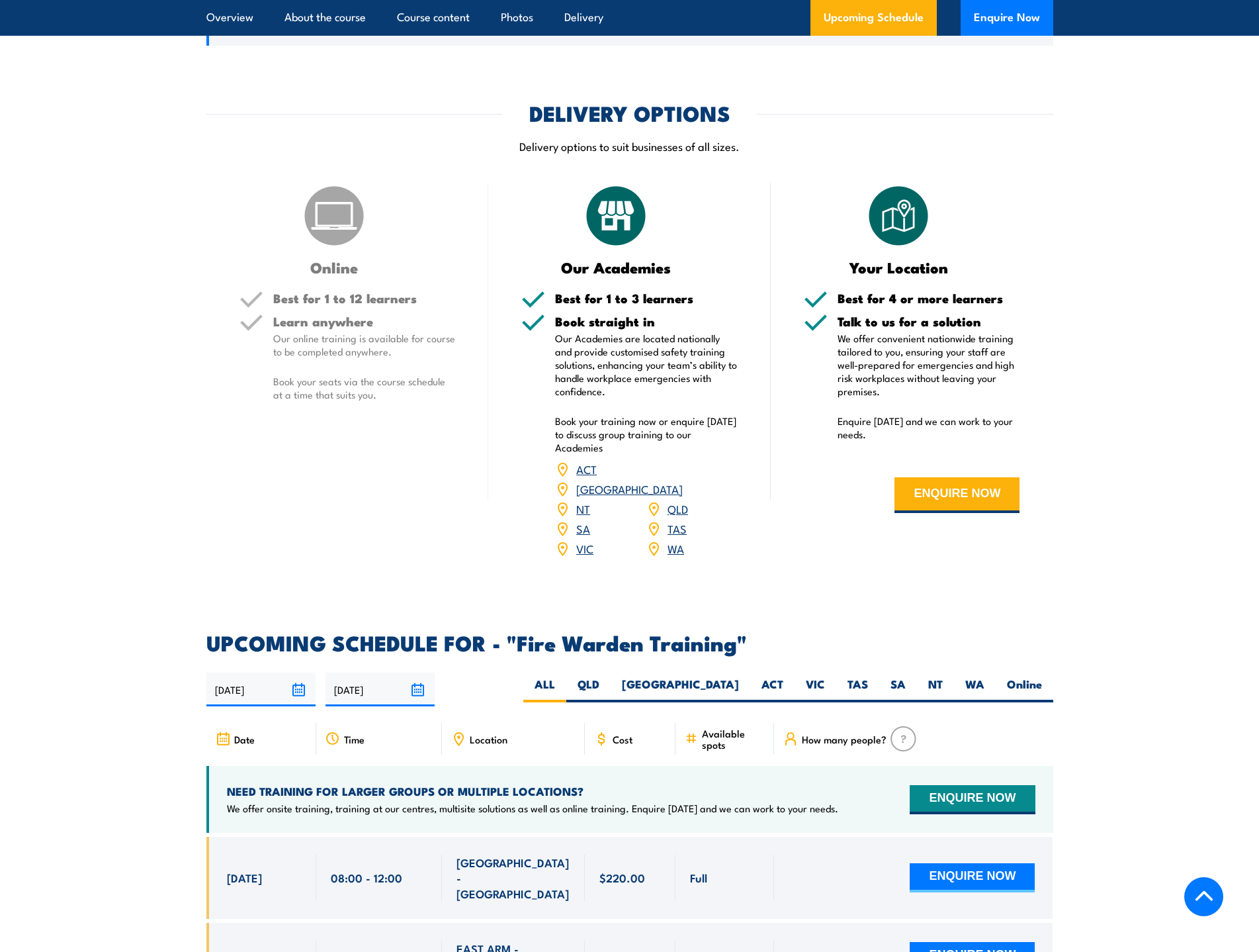
scroll to position [1853, 0]
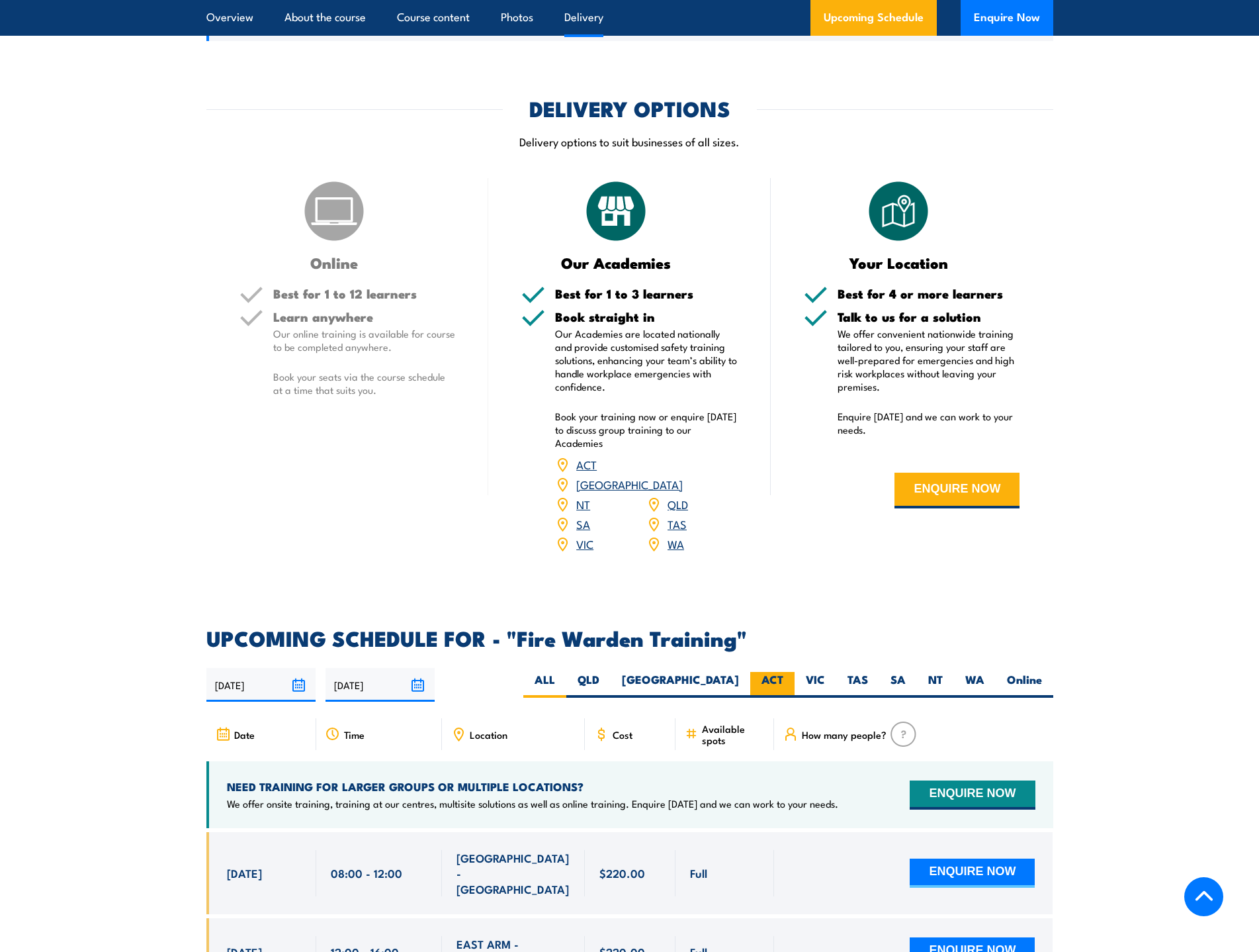
click at [777, 671] on label "ACT" at bounding box center [772, 684] width 45 height 25
click at [784, 671] on input "ACT" at bounding box center [788, 675] width 8 height 8
radio input "true"
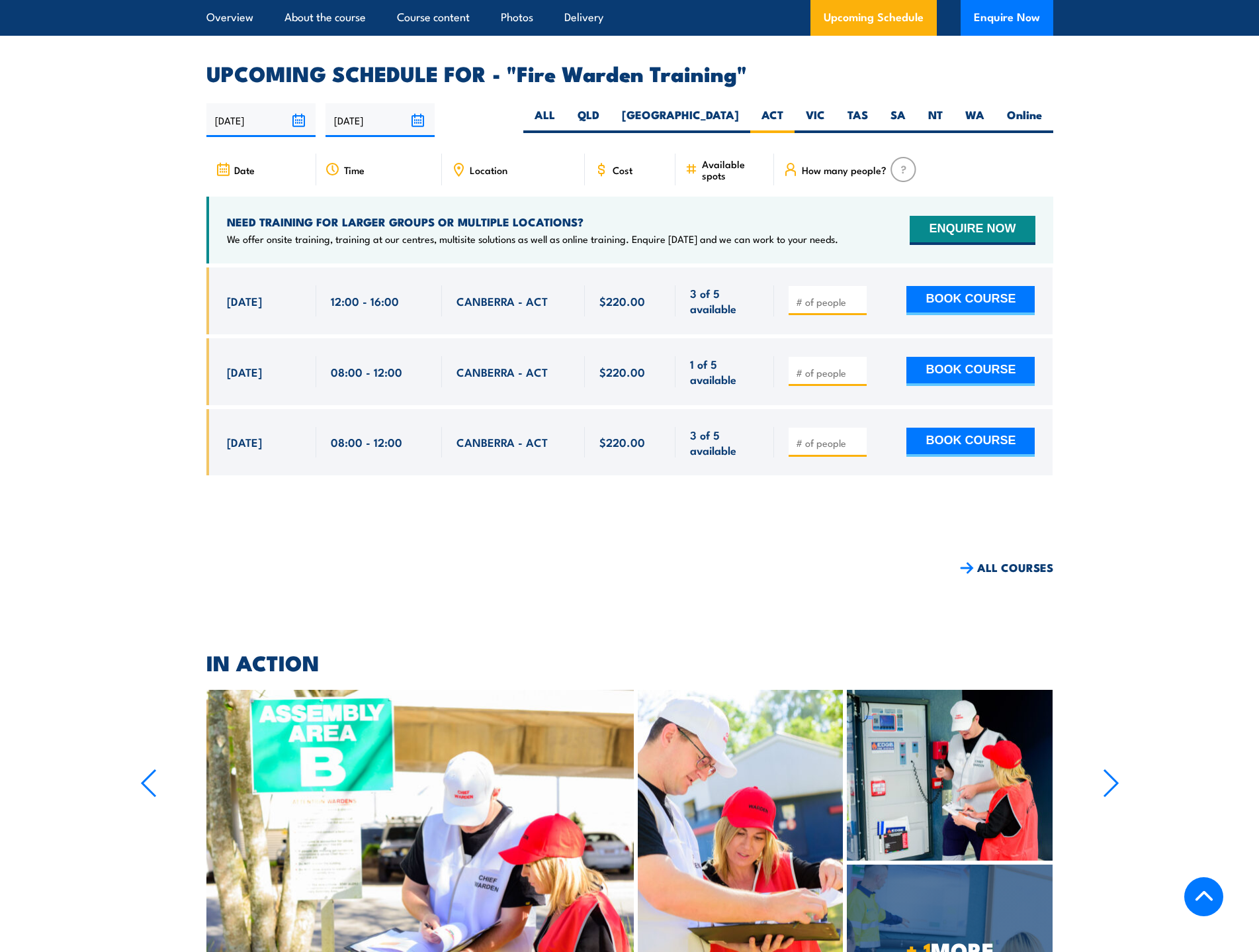
scroll to position [2461, 0]
